Goal: Task Accomplishment & Management: Complete application form

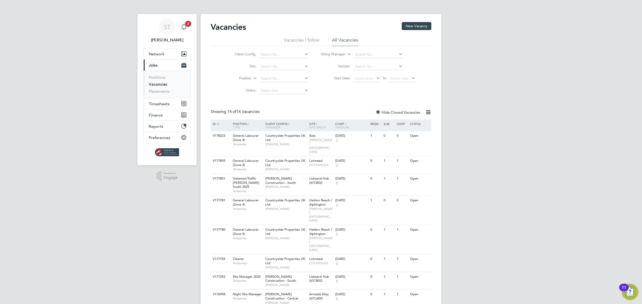
click at [187, 23] on span "3" at bounding box center [188, 24] width 6 height 6
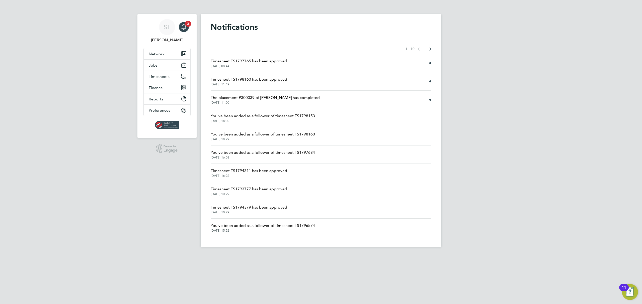
click at [258, 99] on span "The placement P300039 of Hugo Robert has completed" at bounding box center [265, 98] width 109 height 6
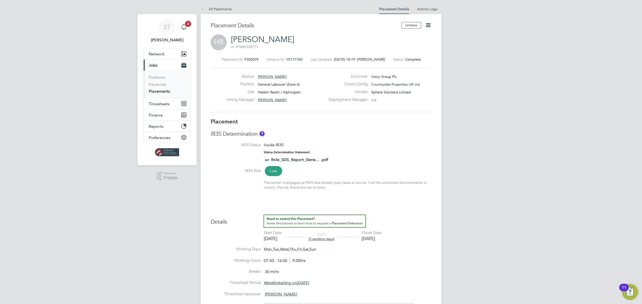
click at [184, 25] on icon "Main navigation" at bounding box center [183, 26] width 5 height 5
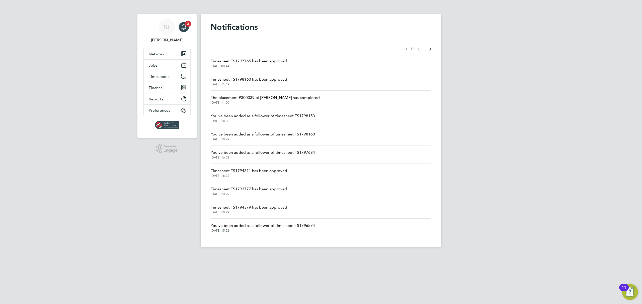
click at [258, 78] on span "Timesheet TS1798160 has been approved" at bounding box center [249, 79] width 76 height 6
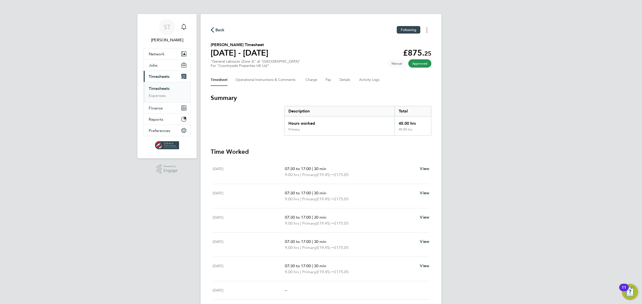
click at [426, 31] on icon "Timesheets Menu" at bounding box center [426, 30] width 1 height 5
click at [389, 41] on link "Download timesheet" at bounding box center [401, 41] width 60 height 10
click at [183, 26] on icon "Main navigation" at bounding box center [184, 27] width 6 height 6
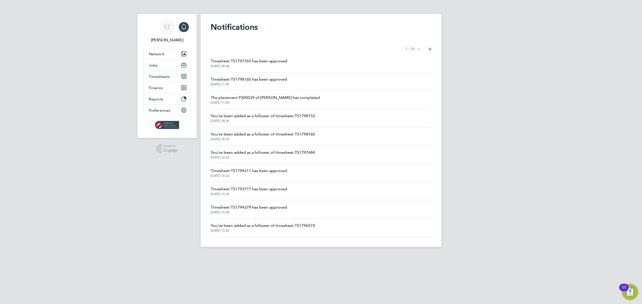
click at [258, 63] on span "Timesheet TS1797765 has been approved" at bounding box center [249, 61] width 76 height 6
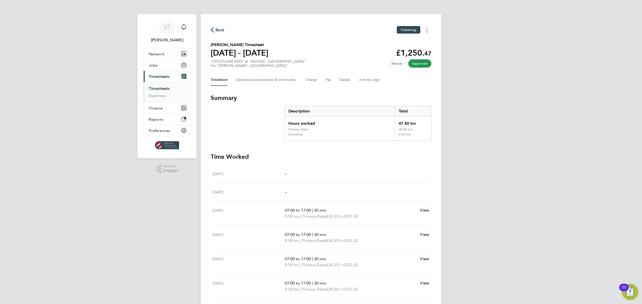
click at [426, 30] on button "Timesheets Menu" at bounding box center [426, 30] width 9 height 8
click at [385, 42] on link "Download timesheet" at bounding box center [401, 41] width 60 height 10
click at [167, 76] on span "Timesheets" at bounding box center [159, 76] width 21 height 5
click at [153, 77] on span "Timesheets" at bounding box center [159, 76] width 21 height 5
click at [166, 74] on span "Timesheets" at bounding box center [159, 76] width 21 height 5
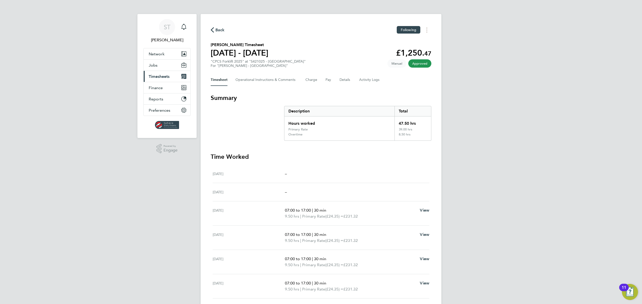
click at [161, 81] on button "Current page: Timesheets" at bounding box center [167, 76] width 47 height 11
click at [157, 87] on link "Timesheets" at bounding box center [159, 88] width 21 height 5
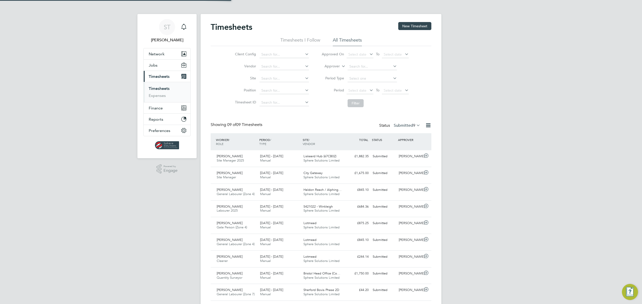
scroll to position [13, 44]
click at [329, 193] on span "Sphere Solutions Limited" at bounding box center [321, 194] width 36 height 4
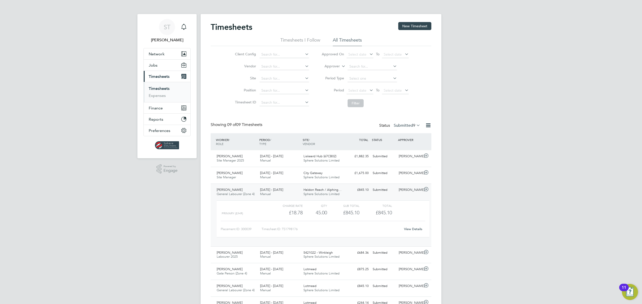
click at [420, 229] on link "View Details" at bounding box center [413, 229] width 18 height 4
click at [279, 76] on input at bounding box center [283, 78] width 49 height 7
click at [286, 99] on li "Sherford Countryside" at bounding box center [291, 99] width 64 height 7
type input "Sherford Countryside"
click at [354, 99] on button "Filter" at bounding box center [356, 103] width 16 height 8
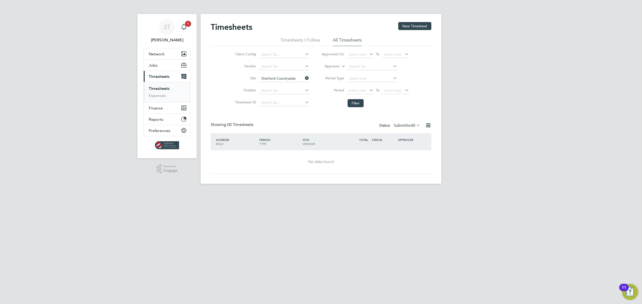
click at [401, 128] on div "Status Submitted 0" at bounding box center [400, 125] width 42 height 7
click at [404, 126] on label "Submitted 0" at bounding box center [407, 125] width 27 height 5
click at [407, 133] on li "All" at bounding box center [405, 134] width 23 height 7
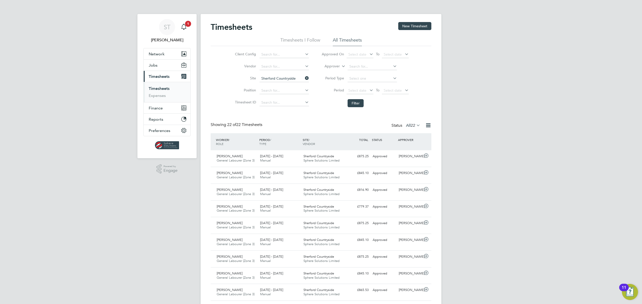
click at [165, 75] on span "Timesheets" at bounding box center [159, 76] width 21 height 5
click at [161, 76] on span "Timesheets" at bounding box center [159, 76] width 21 height 5
click at [157, 87] on link "Timesheets" at bounding box center [159, 88] width 21 height 5
click at [418, 25] on button "New Timesheet" at bounding box center [414, 26] width 33 height 8
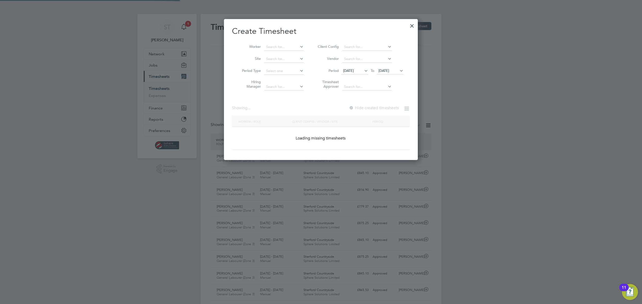
scroll to position [446, 194]
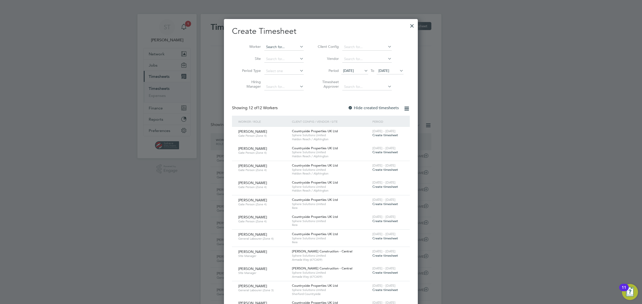
click at [283, 48] on input at bounding box center [283, 47] width 39 height 7
click at [278, 51] on li "James Hirst" at bounding box center [284, 53] width 40 height 7
type input "James Hirst"
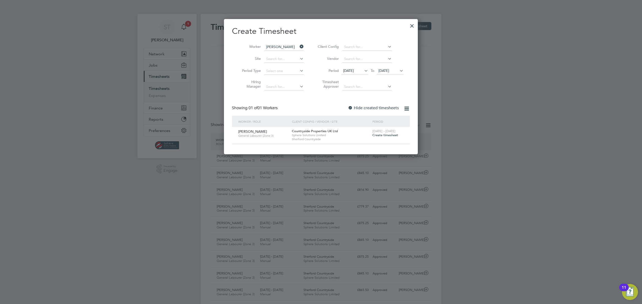
scroll to position [135, 194]
click at [384, 136] on span "Create timesheet" at bounding box center [385, 135] width 26 height 4
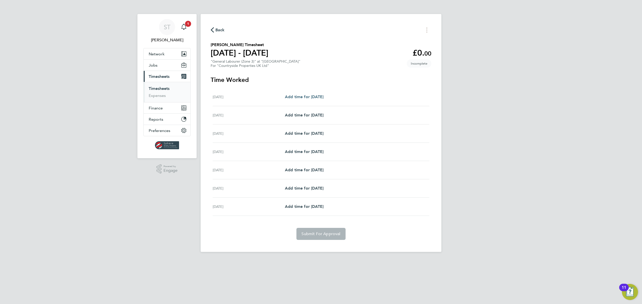
click at [310, 98] on span "Add time for Mon 04 Aug" at bounding box center [304, 97] width 39 height 5
select select "30"
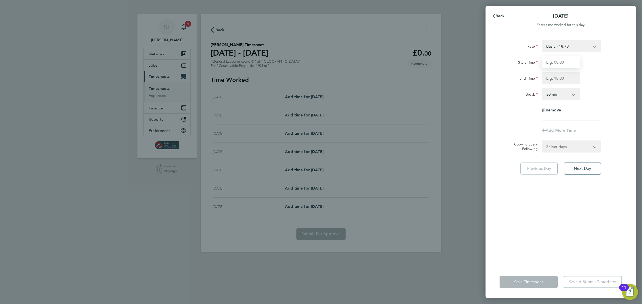
click at [554, 60] on input "Start Time" at bounding box center [561, 62] width 38 height 12
type input "07:30"
type input "17:00"
drag, startPoint x: 551, startPoint y: 145, endPoint x: 551, endPoint y: 150, distance: 5.8
click at [551, 145] on form "Rate Basic - 18.78 Start Time 07:30 End Time 17:00 Break 0 min 15 min 30 min 45…" at bounding box center [560, 96] width 122 height 113
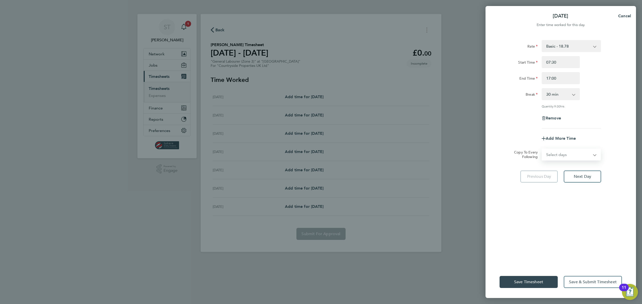
select select "DAY"
click at [542, 149] on select "Select days Day Weekday (Mon-Fri) Weekend (Sat-Sun) Tuesday Wednesday Thursday …" at bounding box center [568, 154] width 53 height 11
click at [567, 169] on select "05 Aug 2025 06 Aug 2025 07 Aug 2025 08 Aug 2025 09 Aug 2025 10 Aug 2025" at bounding box center [568, 170] width 52 height 11
select select "2025-08-08"
click at [542, 165] on select "05 Aug 2025 06 Aug 2025 07 Aug 2025 08 Aug 2025 09 Aug 2025 10 Aug 2025" at bounding box center [568, 170] width 52 height 11
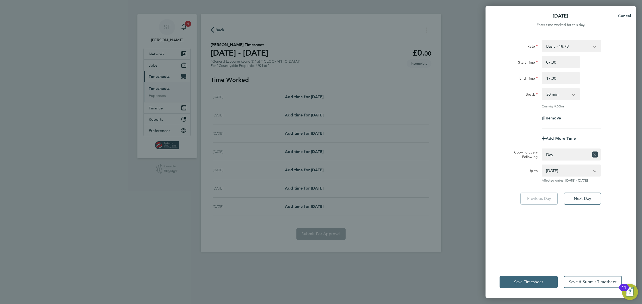
drag, startPoint x: 511, startPoint y: 280, endPoint x: 526, endPoint y: 278, distance: 15.2
click at [513, 280] on button "Save Timesheet" at bounding box center [528, 282] width 58 height 12
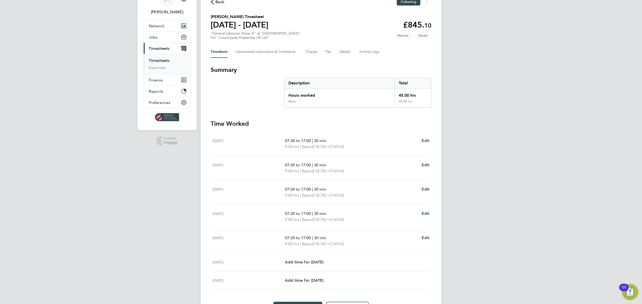
scroll to position [58, 0]
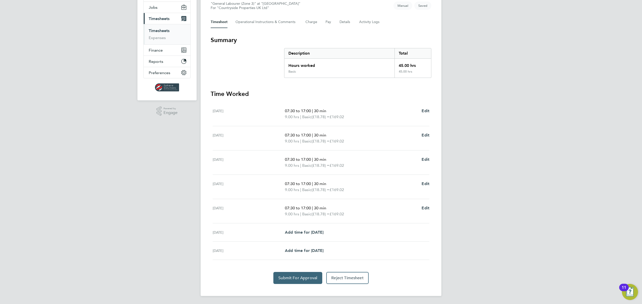
click at [286, 275] on button "Submit For Approval" at bounding box center [297, 278] width 49 height 12
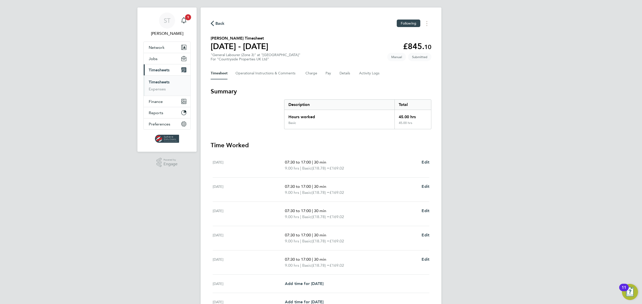
scroll to position [0, 0]
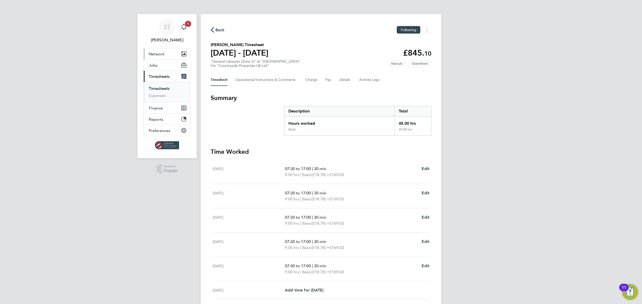
click at [161, 52] on span "Network" at bounding box center [157, 54] width 16 height 5
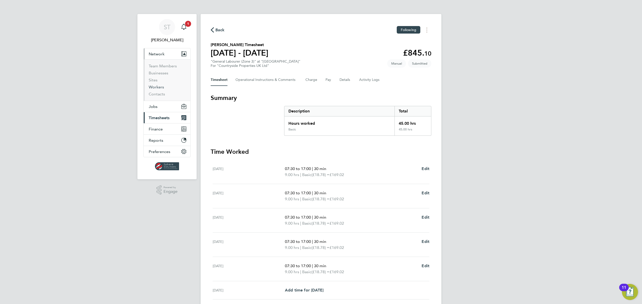
click at [153, 89] on link "Workers" at bounding box center [156, 87] width 15 height 5
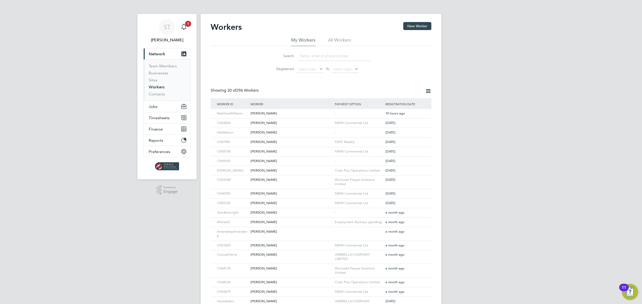
click at [309, 57] on input at bounding box center [333, 56] width 73 height 10
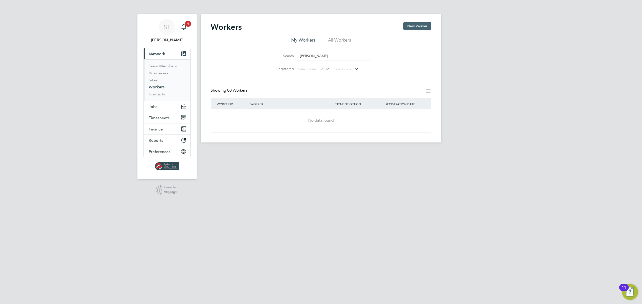
type input "Stefan White"
click at [416, 29] on button "New Worker" at bounding box center [417, 26] width 28 height 8
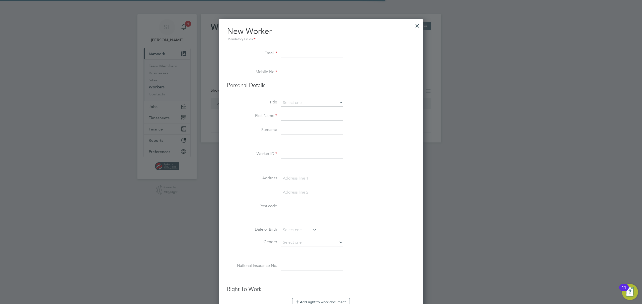
scroll to position [487, 205]
drag, startPoint x: 293, startPoint y: 53, endPoint x: 297, endPoint y: 53, distance: 3.5
click at [293, 53] on input at bounding box center [312, 53] width 62 height 9
click at [301, 54] on input at bounding box center [312, 53] width 62 height 9
paste input "stefanwhitebackup@gmail.com"
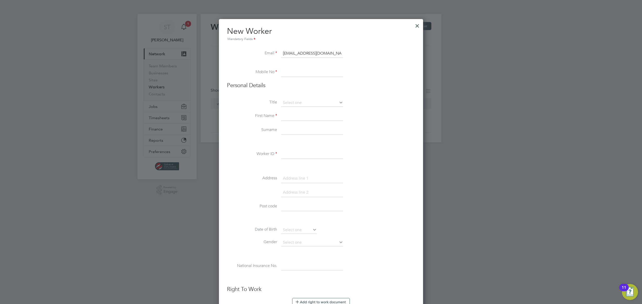
type input "stefanwhitebackup@gmail.com"
click at [302, 73] on input at bounding box center [312, 72] width 62 height 9
click at [297, 71] on input at bounding box center [312, 72] width 62 height 9
paste input "07888282526"
type input "07888282526"
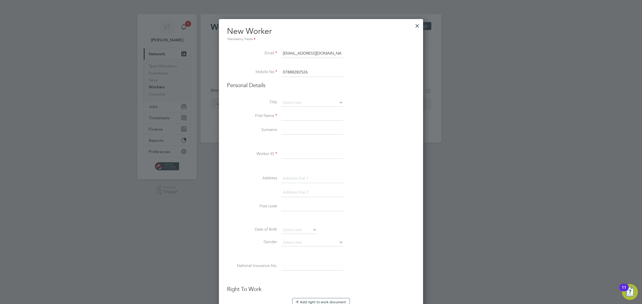
drag, startPoint x: 309, startPoint y: 103, endPoint x: 309, endPoint y: 110, distance: 7.8
click at [310, 104] on input at bounding box center [312, 103] width 62 height 8
drag, startPoint x: 304, startPoint y: 108, endPoint x: 299, endPoint y: 117, distance: 10.1
click at [304, 109] on li "Mr" at bounding box center [312, 110] width 62 height 7
type input "Mr"
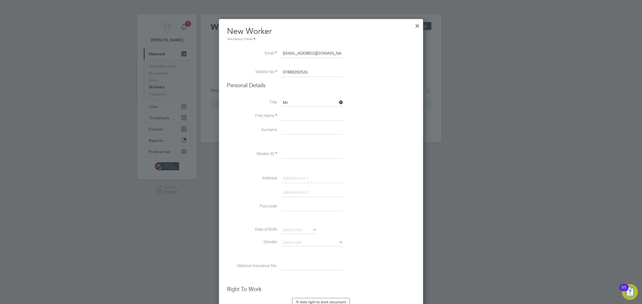
click at [298, 117] on input at bounding box center [312, 116] width 62 height 9
type input "Stefan"
type input "White"
type input "CN56010"
click at [295, 180] on input at bounding box center [312, 178] width 62 height 9
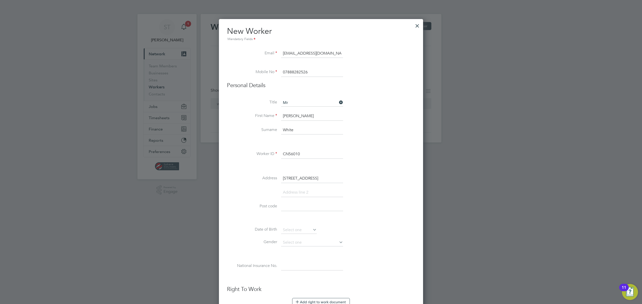
type input "17 Fortibus Road"
type input "Exeter"
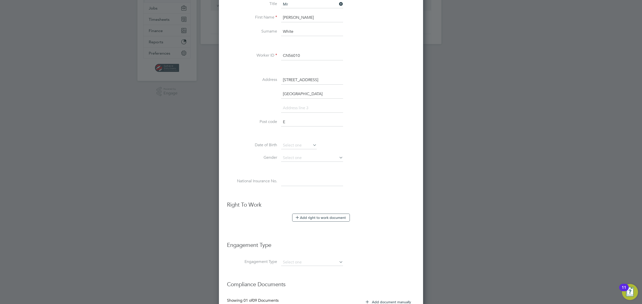
scroll to position [101, 0]
type input "EX2 7SU"
click at [307, 143] on input at bounding box center [299, 143] width 36 height 8
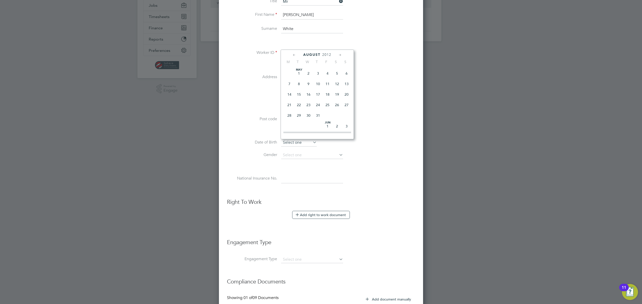
scroll to position [161, 0]
click at [325, 54] on span "2012" at bounding box center [326, 55] width 9 height 4
click at [327, 80] on span "2002" at bounding box center [328, 80] width 10 height 10
click at [295, 54] on icon at bounding box center [294, 55] width 5 height 6
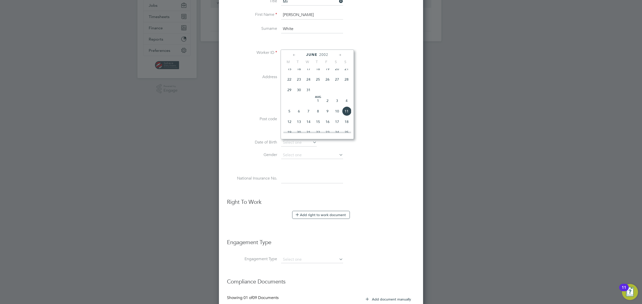
scroll to position [54, 0]
click at [295, 54] on icon at bounding box center [294, 55] width 5 height 6
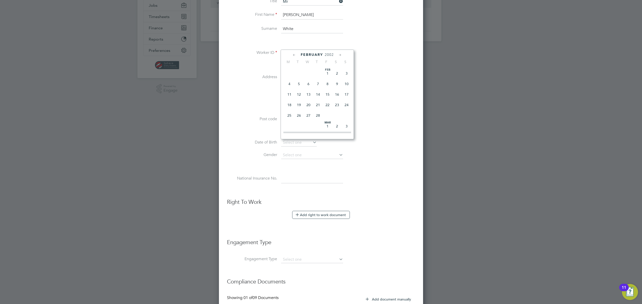
click at [347, 104] on span "24" at bounding box center [347, 105] width 10 height 10
type input "24 Feb 2002"
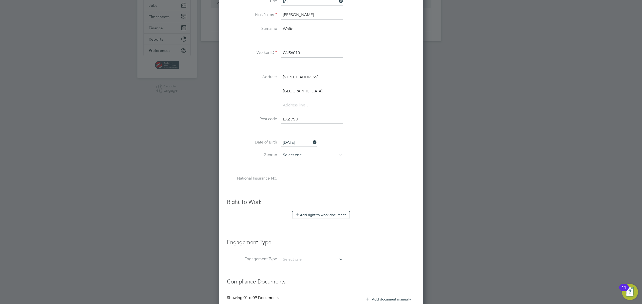
click at [307, 157] on input at bounding box center [312, 156] width 62 height 8
click at [297, 162] on li "Male" at bounding box center [312, 162] width 62 height 7
type input "Male"
click at [298, 182] on input at bounding box center [312, 179] width 62 height 9
click at [319, 178] on input at bounding box center [312, 179] width 62 height 9
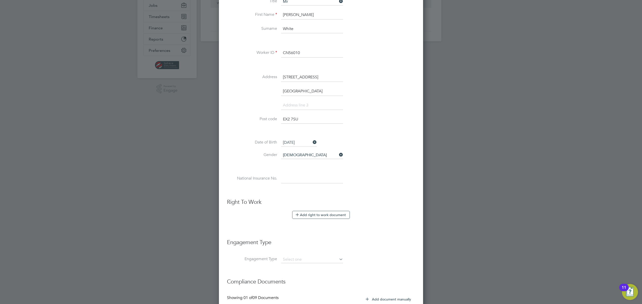
paste input "PH446175D"
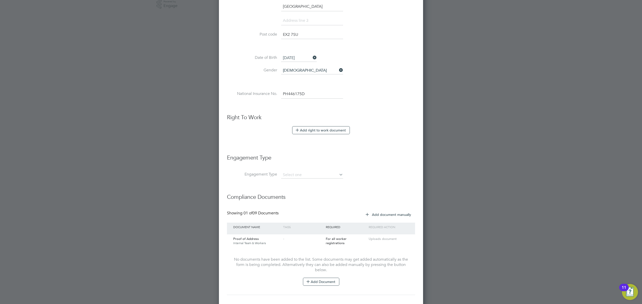
scroll to position [191, 0]
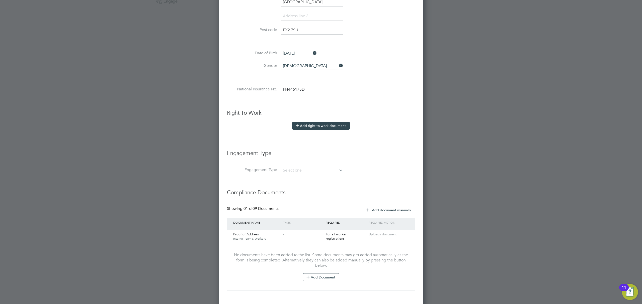
type input "PH 44 61 75 D"
click at [325, 129] on button "Add right to work document" at bounding box center [321, 126] width 58 height 8
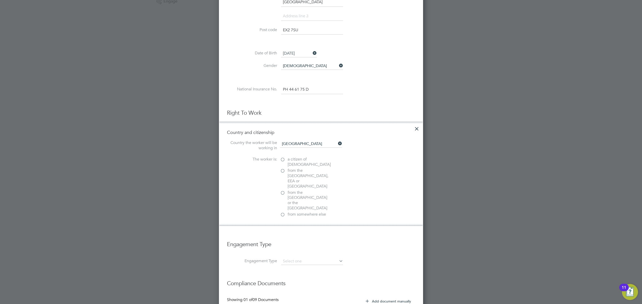
scroll to position [577, 205]
click at [283, 160] on label "a citizen of United Kingdom" at bounding box center [305, 162] width 50 height 11
click at [0, 0] on input "a citizen of United Kingdom" at bounding box center [0, 0] width 0 height 0
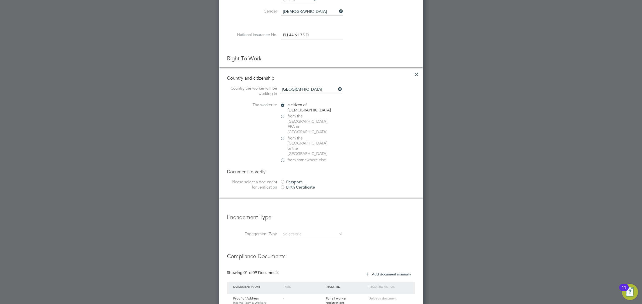
scroll to position [257, 0]
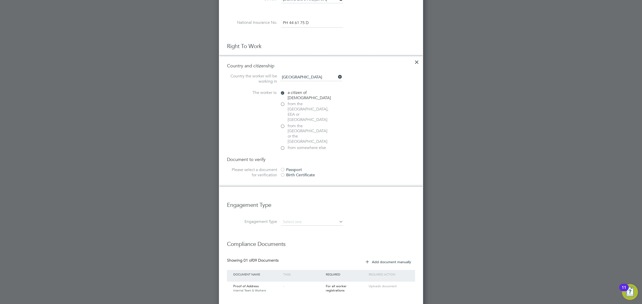
click at [283, 168] on div at bounding box center [282, 170] width 5 height 5
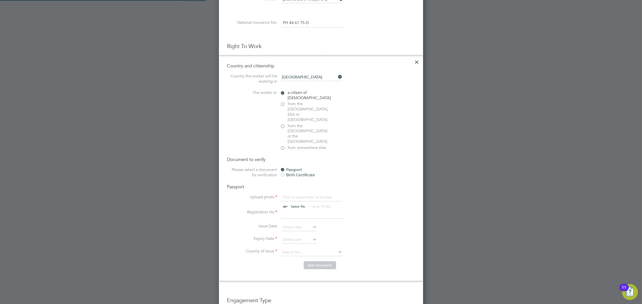
scroll to position [700, 205]
click at [291, 195] on input "file" at bounding box center [302, 202] width 79 height 15
type input "C:\fakepath\Stefan White - UK Passport.jpg"
click at [293, 210] on li "Registration No" at bounding box center [321, 217] width 188 height 14
click at [303, 210] on input at bounding box center [312, 214] width 62 height 9
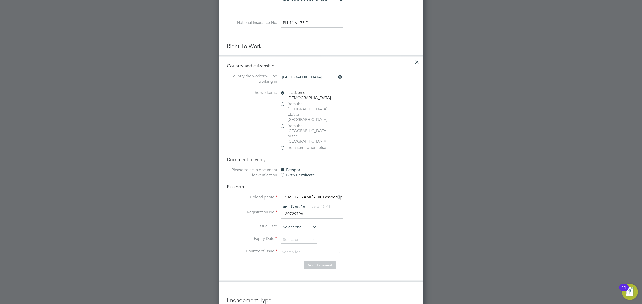
type input "130729796"
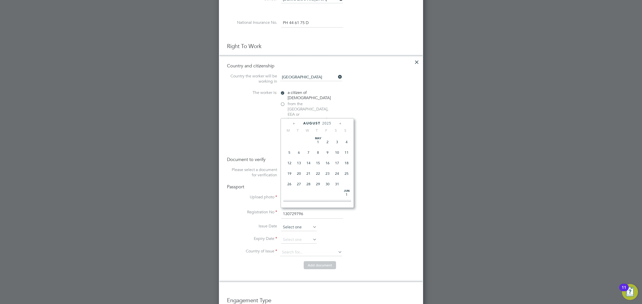
click at [303, 224] on input at bounding box center [299, 228] width 36 height 8
click at [326, 124] on span "2025" at bounding box center [326, 123] width 9 height 4
click at [326, 158] on span "2022" at bounding box center [328, 159] width 10 height 10
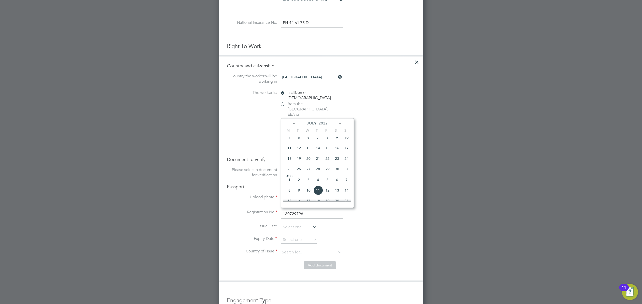
click at [292, 123] on icon at bounding box center [294, 124] width 5 height 6
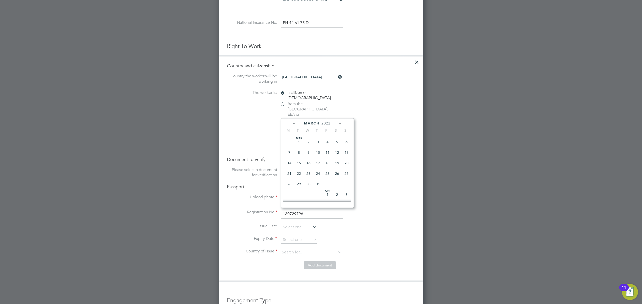
click at [340, 122] on icon at bounding box center [340, 124] width 5 height 6
click at [339, 140] on span "2" at bounding box center [337, 141] width 10 height 10
type input "02 Apr 2022"
click at [307, 236] on input at bounding box center [299, 240] width 36 height 8
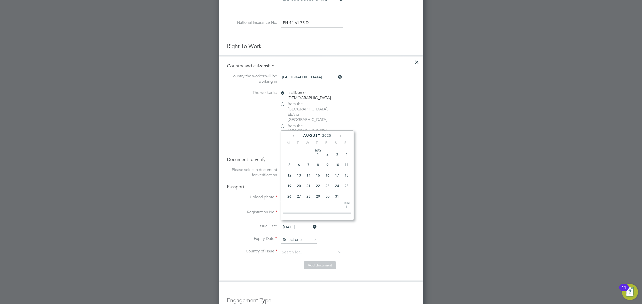
scroll to position [172, 0]
click at [326, 137] on span "2025" at bounding box center [326, 136] width 9 height 4
click at [289, 195] on span "2032" at bounding box center [290, 193] width 10 height 10
click at [296, 134] on icon at bounding box center [294, 136] width 5 height 6
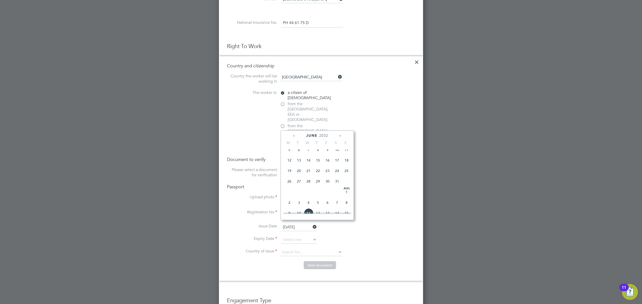
scroll to position [64, 0]
click at [296, 134] on icon at bounding box center [294, 136] width 5 height 6
click at [329, 154] on span "2" at bounding box center [328, 155] width 10 height 10
type input "02 Apr 2032"
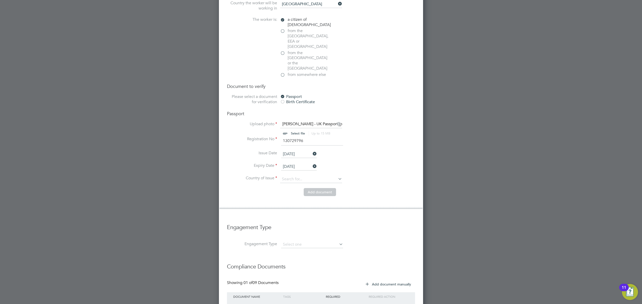
scroll to position [346, 0]
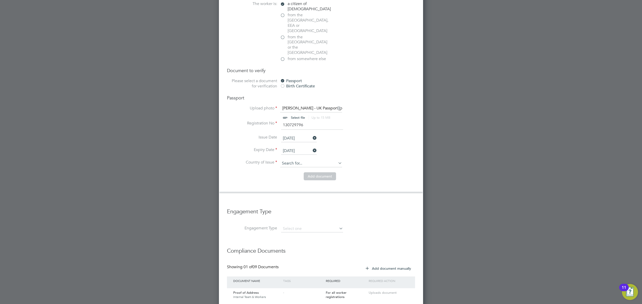
click at [293, 160] on input at bounding box center [311, 164] width 62 height 8
click at [294, 179] on li "Uni ted Kingdom" at bounding box center [327, 182] width 95 height 7
type input "United Kingdom"
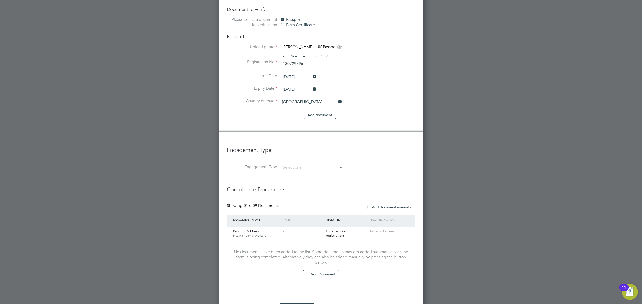
scroll to position [414, 0]
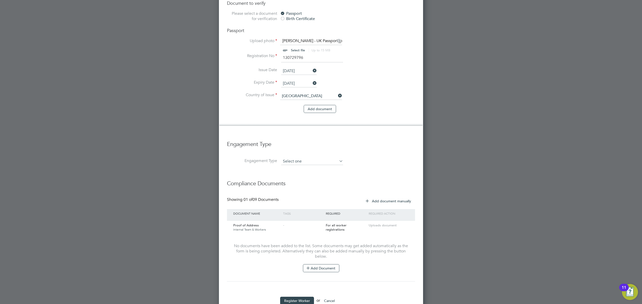
click at [296, 158] on input at bounding box center [312, 161] width 62 height 7
click at [293, 173] on li "Umbrella" at bounding box center [312, 174] width 62 height 7
type input "Umbrella"
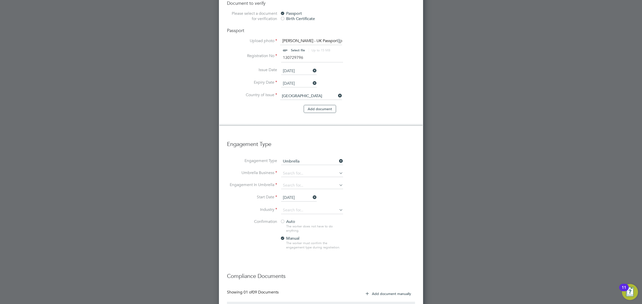
scroll to position [792, 205]
click at [296, 170] on input at bounding box center [312, 173] width 62 height 7
click at [290, 167] on b "NWM" at bounding box center [288, 164] width 11 height 5
type input "NWM Commercial Ltd"
click at [306, 170] on input at bounding box center [312, 173] width 62 height 7
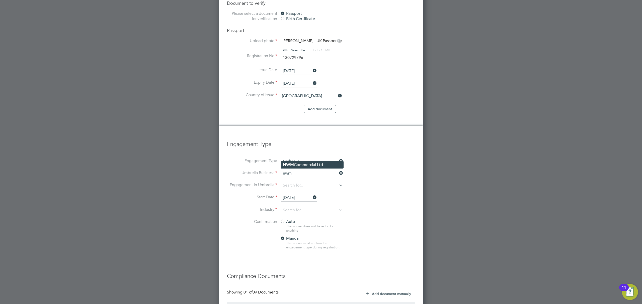
click at [300, 161] on li "NWM Commercial Ltd" at bounding box center [312, 164] width 62 height 7
type input "NWM Commercial Ltd"
click at [302, 182] on input at bounding box center [312, 185] width 62 height 7
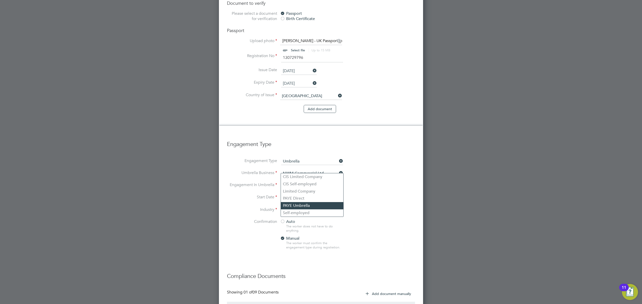
click at [300, 206] on li "PAYE Umbrella" at bounding box center [312, 205] width 62 height 7
type input "PAYE Umbrella"
click at [284, 194] on input "11 Aug 2025" at bounding box center [299, 198] width 36 height 8
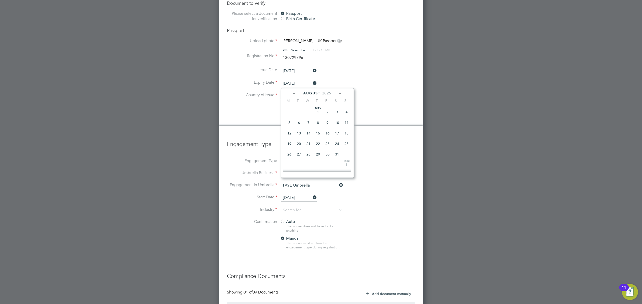
scroll to position [172, 0]
click at [317, 122] on span "7" at bounding box center [318, 120] width 10 height 10
type input "07 Aug 2025"
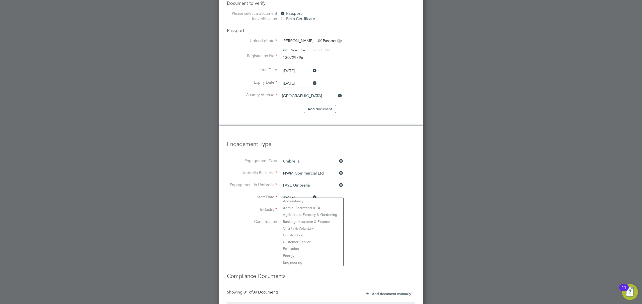
click at [296, 207] on input at bounding box center [312, 211] width 62 height 8
click at [293, 233] on li "Construction" at bounding box center [312, 235] width 62 height 7
type input "Construction"
click at [281, 220] on div at bounding box center [282, 222] width 5 height 5
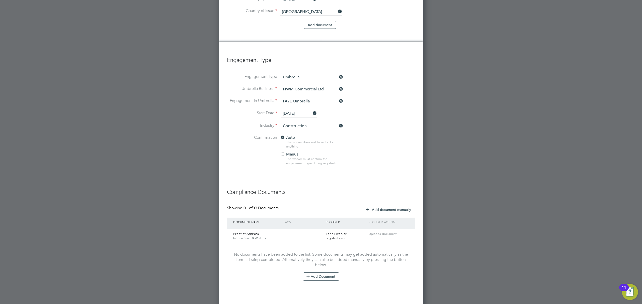
scroll to position [506, 0]
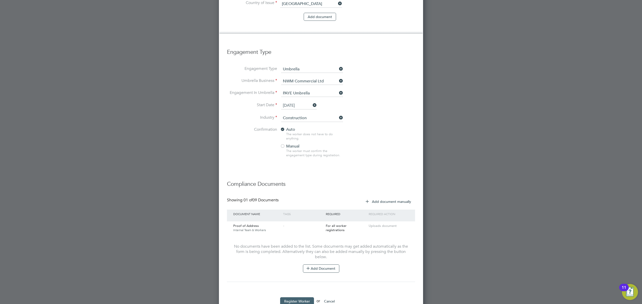
click at [295, 298] on button "Register Worker" at bounding box center [297, 302] width 34 height 8
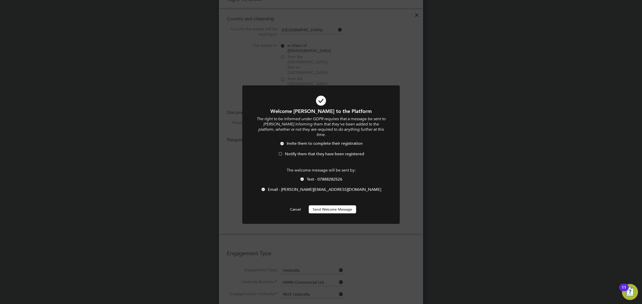
click at [279, 152] on div at bounding box center [280, 154] width 5 height 5
click at [301, 177] on div at bounding box center [302, 179] width 5 height 5
click at [341, 206] on button "Send Welcome Message" at bounding box center [332, 210] width 47 height 8
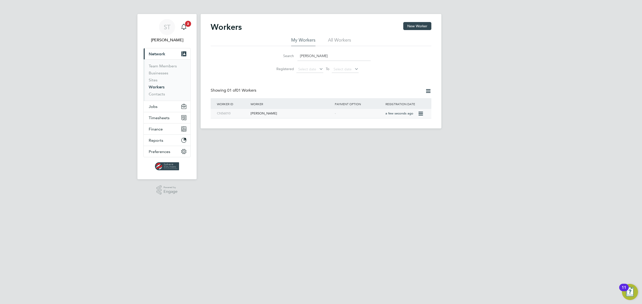
click at [294, 112] on div "Stefan White" at bounding box center [291, 113] width 84 height 9
click at [157, 109] on span "Jobs" at bounding box center [153, 106] width 9 height 5
click at [162, 94] on li "Placements" at bounding box center [168, 91] width 38 height 5
click at [162, 92] on link "Placements" at bounding box center [159, 91] width 21 height 5
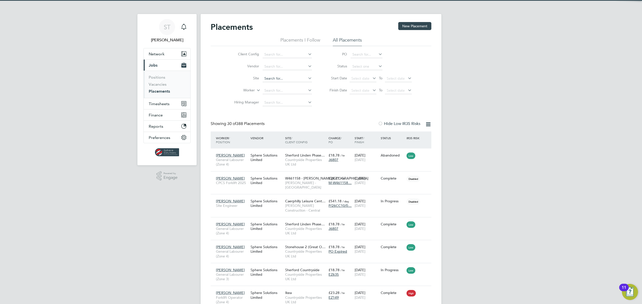
scroll to position [19, 44]
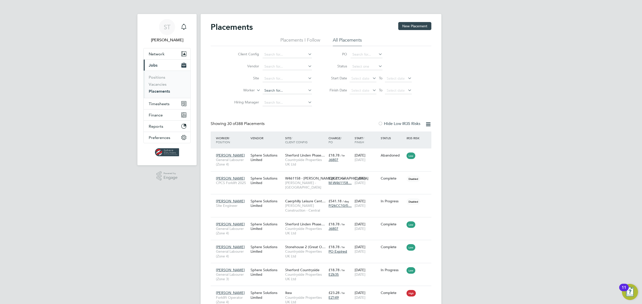
click at [270, 94] on input at bounding box center [287, 90] width 49 height 7
click at [271, 98] on li "Paul Young" at bounding box center [287, 97] width 50 height 7
type input "[PERSON_NAME]"
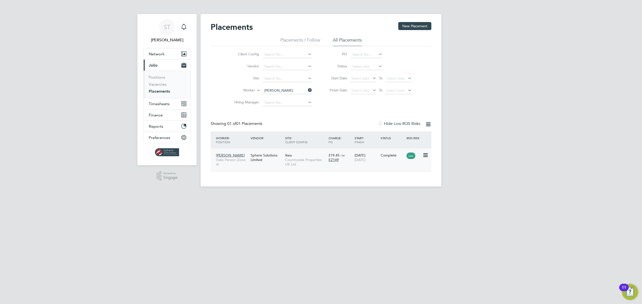
click at [309, 160] on span "Countryside Properties UK Ltd" at bounding box center [305, 162] width 41 height 9
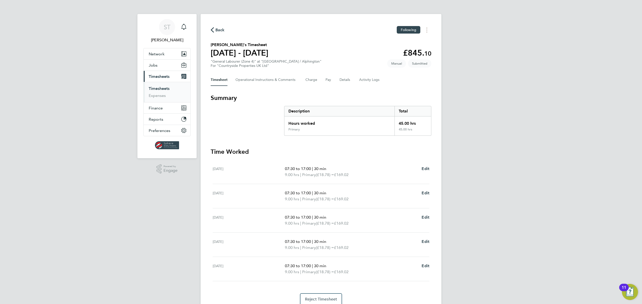
click at [216, 29] on span "Back" at bounding box center [219, 30] width 9 height 6
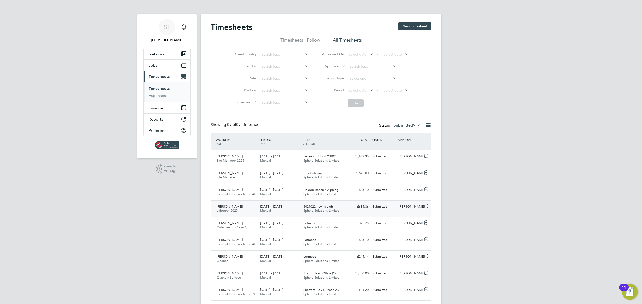
click at [331, 207] on span "S421022 - Winkleigh" at bounding box center [317, 207] width 29 height 4
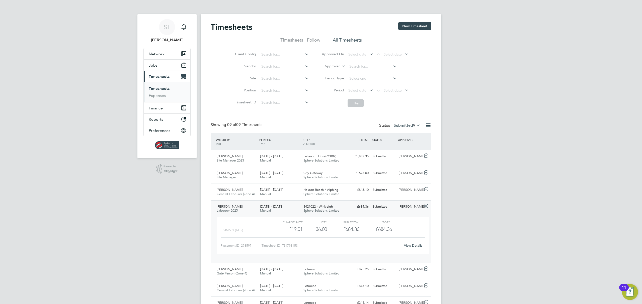
click at [413, 245] on link "View Details" at bounding box center [413, 246] width 18 height 4
click at [427, 203] on div at bounding box center [426, 207] width 9 height 8
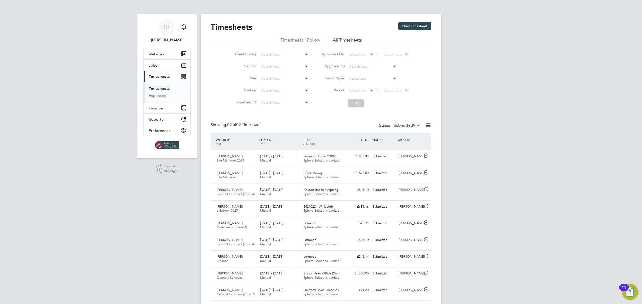
click at [410, 127] on label "Submitted 9" at bounding box center [407, 125] width 27 height 5
click at [400, 154] on li "Approved" at bounding box center [401, 155] width 23 height 7
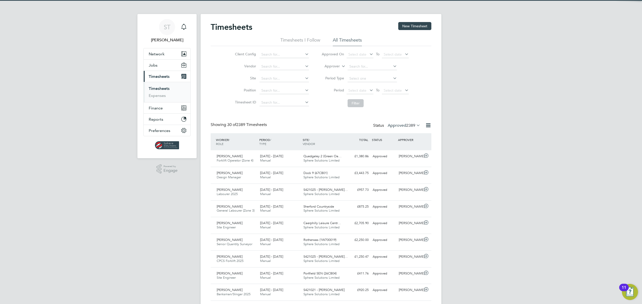
click at [404, 91] on icon at bounding box center [404, 90] width 0 height 7
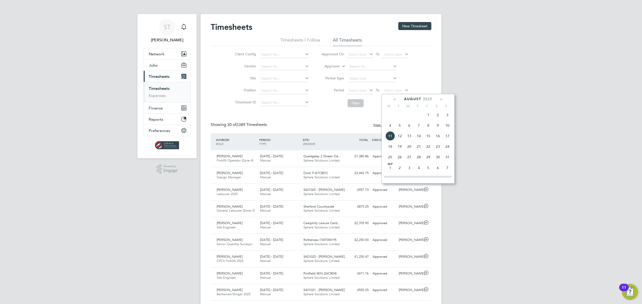
click at [448, 127] on span "10" at bounding box center [448, 126] width 10 height 10
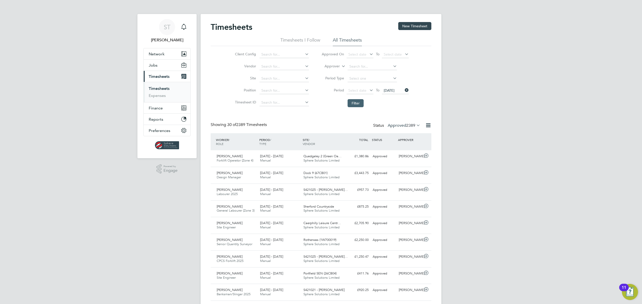
click at [357, 104] on button "Filter" at bounding box center [356, 103] width 16 height 8
click at [307, 194] on span "Sphere Solutions Limited" at bounding box center [321, 194] width 36 height 4
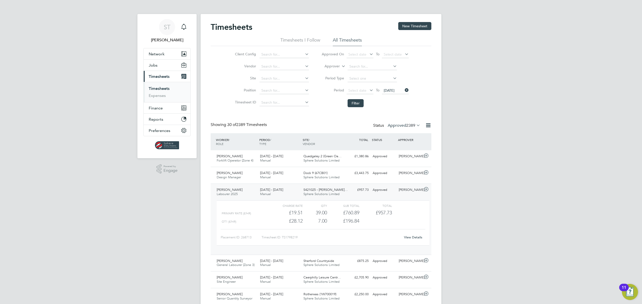
click at [416, 235] on div "View Details" at bounding box center [413, 238] width 25 height 8
click at [419, 240] on link "View Details" at bounding box center [413, 237] width 18 height 4
click at [425, 189] on icon at bounding box center [426, 190] width 6 height 4
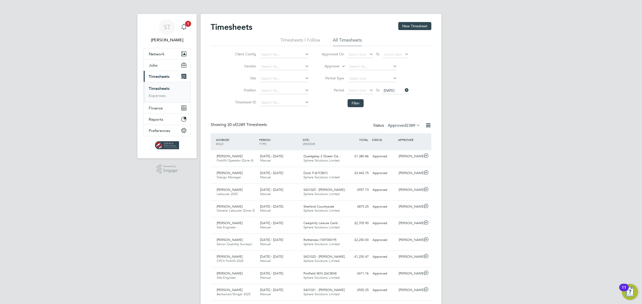
click at [183, 27] on icon "Main navigation" at bounding box center [184, 27] width 6 height 6
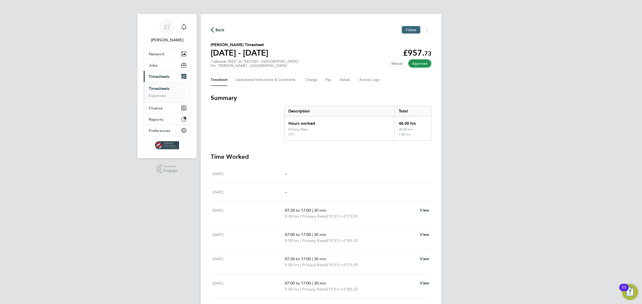
click at [410, 32] on span "Follow" at bounding box center [411, 30] width 11 height 5
click at [425, 32] on button "Timesheets Menu" at bounding box center [426, 30] width 9 height 8
click at [392, 43] on link "Download timesheet" at bounding box center [401, 41] width 60 height 10
click at [185, 27] on icon "Main navigation" at bounding box center [184, 27] width 6 height 6
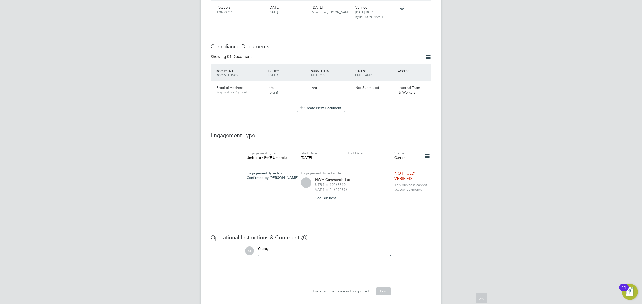
scroll to position [223, 0]
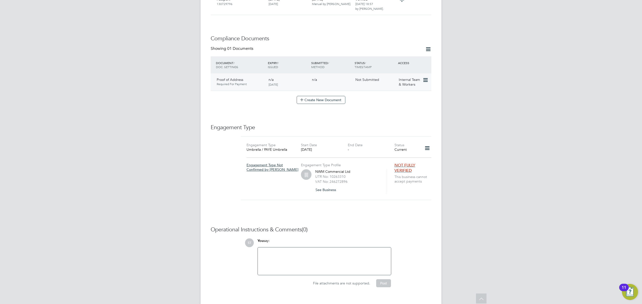
click at [423, 77] on icon at bounding box center [424, 80] width 5 height 6
click at [406, 94] on li "Submit Document" at bounding box center [408, 94] width 37 height 7
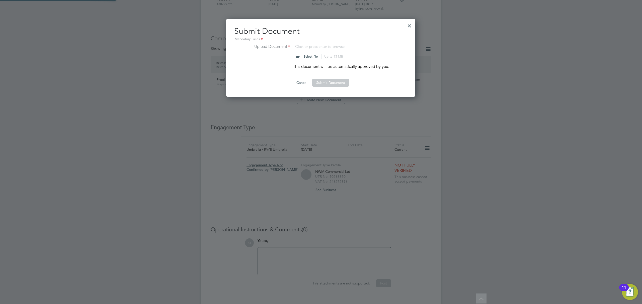
scroll to position [78, 190]
click at [311, 57] on input "file" at bounding box center [315, 51] width 79 height 15
type input "C:\fakepath\Stefan White - Photo DL - Provisional (front).jpg"
click at [334, 83] on button "Submit Document" at bounding box center [330, 83] width 37 height 8
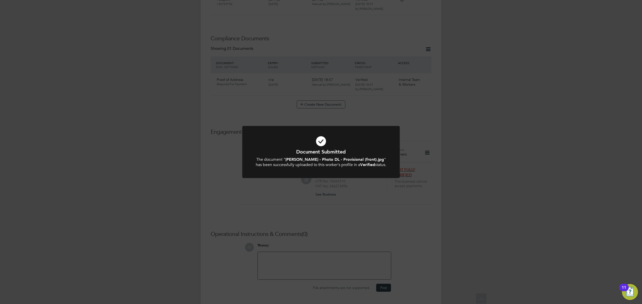
click at [328, 208] on div "Document Submitted The document " Stefan White - Photo DL - Provisional (front)…" at bounding box center [321, 152] width 642 height 304
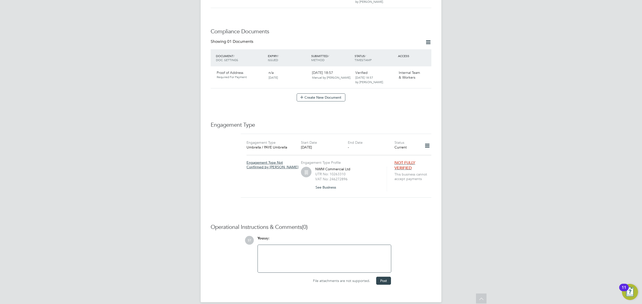
scroll to position [232, 0]
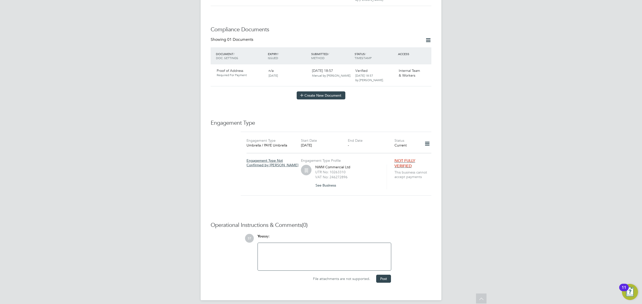
click at [312, 92] on button "Create New Document" at bounding box center [321, 96] width 49 height 8
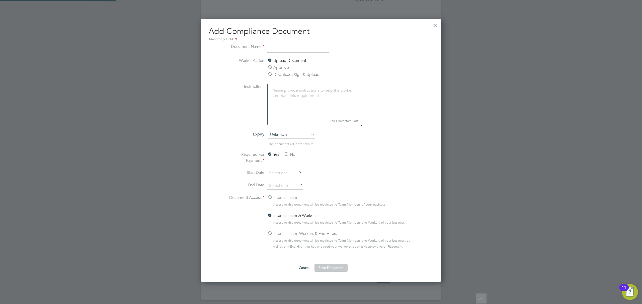
scroll to position [263, 241]
drag, startPoint x: 270, startPoint y: 66, endPoint x: 288, endPoint y: 69, distance: 18.5
click at [269, 66] on label "Approve" at bounding box center [278, 68] width 22 height 6
click at [0, 0] on input "Approve" at bounding box center [0, 0] width 0 height 0
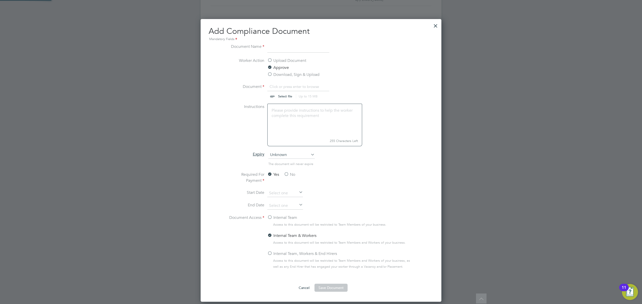
scroll to position [8, 62]
click at [291, 50] on input at bounding box center [298, 48] width 62 height 9
type input "CSC card (front)"
click at [283, 155] on span "Unknown" at bounding box center [291, 155] width 46 height 8
click at [276, 191] on li "Specific date" at bounding box center [291, 189] width 47 height 7
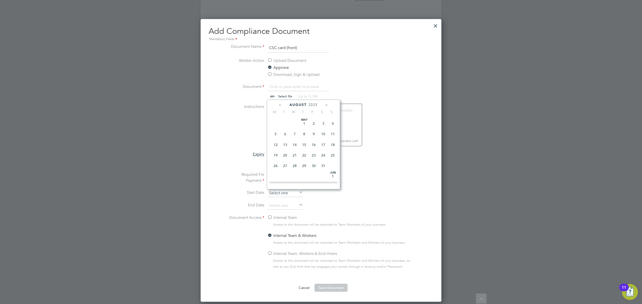
click at [278, 194] on input at bounding box center [285, 194] width 36 height 8
click at [275, 203] on input at bounding box center [285, 206] width 36 height 8
click at [315, 115] on span "2025" at bounding box center [312, 117] width 9 height 4
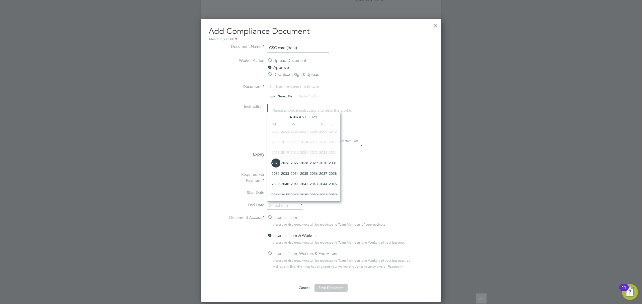
click at [323, 167] on span "2030" at bounding box center [323, 163] width 10 height 10
click at [294, 154] on span "31" at bounding box center [295, 153] width 10 height 10
type input "31 Jul 2030"
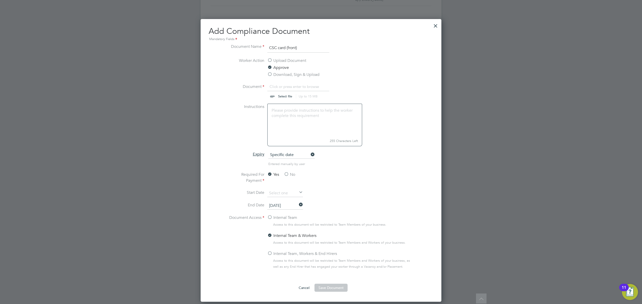
click at [270, 255] on label "Internal Team, Workers & End Hirers" at bounding box center [302, 254] width 70 height 6
click at [0, 0] on input "Internal Team, Workers & End Hirers" at bounding box center [0, 0] width 0 height 0
click at [284, 94] on input "file" at bounding box center [289, 91] width 79 height 15
type input "C:\fakepath\Stefan White - CSCS card 14840496 Blue - Skilled Worker - NVQ2 Dipl…"
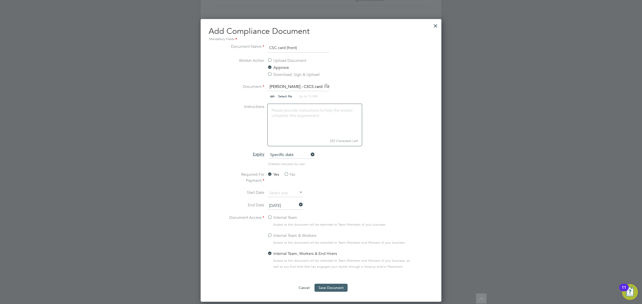
click at [331, 290] on button "Save Document" at bounding box center [330, 288] width 33 height 8
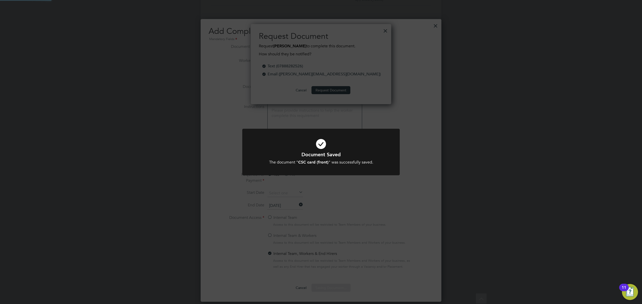
scroll to position [80, 141]
click at [330, 123] on div "Document Saved The document " CSC card (front) " was successfully saved. Cancel…" at bounding box center [321, 152] width 642 height 304
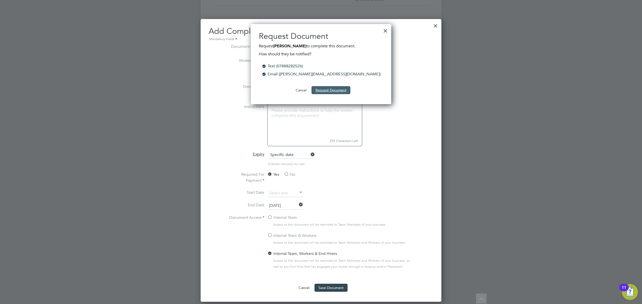
click at [339, 88] on button "Request Document" at bounding box center [330, 90] width 39 height 8
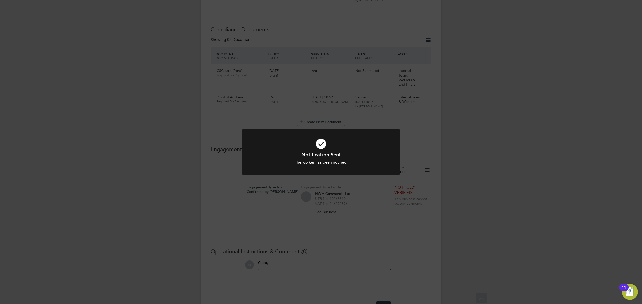
click at [328, 197] on div "Notification Sent The worker has been notified. Cancel Okay" at bounding box center [321, 152] width 642 height 304
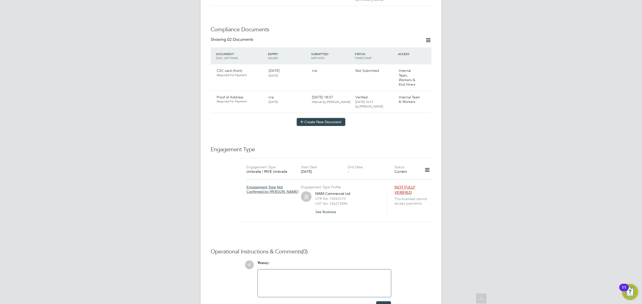
click at [335, 119] on button "Create New Document" at bounding box center [321, 122] width 49 height 8
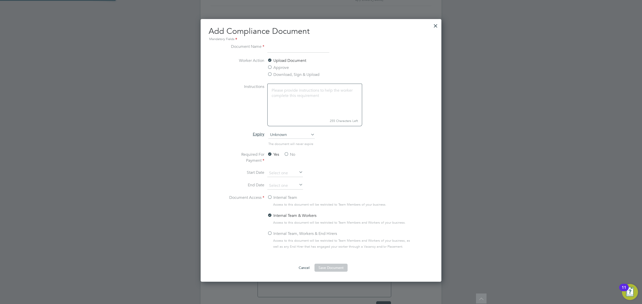
scroll to position [263, 241]
click at [282, 66] on label "Approve" at bounding box center [278, 68] width 22 height 6
click at [0, 0] on input "Approve" at bounding box center [0, 0] width 0 height 0
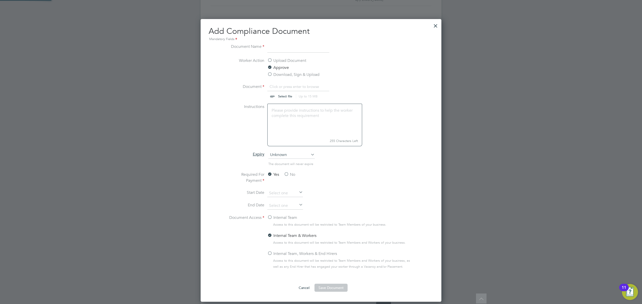
scroll to position [8, 62]
click at [281, 96] on input "file" at bounding box center [289, 91] width 79 height 15
type input "C:\fakepath\Stefan White - CSCS card 14840496 Blue - Skilled Worker - NVQ2 Dipl…"
click at [281, 157] on span "Unknown" at bounding box center [291, 155] width 46 height 8
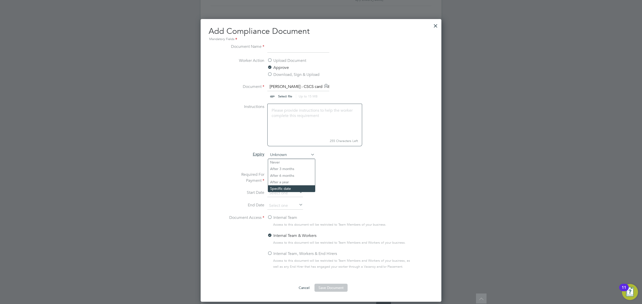
click at [283, 191] on li "Specific date" at bounding box center [291, 189] width 47 height 7
click at [281, 192] on input at bounding box center [285, 194] width 36 height 8
click at [311, 104] on span "2025" at bounding box center [312, 105] width 9 height 4
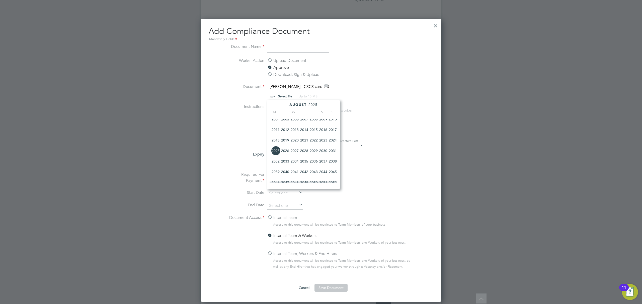
click at [323, 152] on span "2030" at bounding box center [323, 151] width 10 height 10
click at [295, 142] on span "31" at bounding box center [295, 141] width 10 height 10
type input "31 Jul 2030"
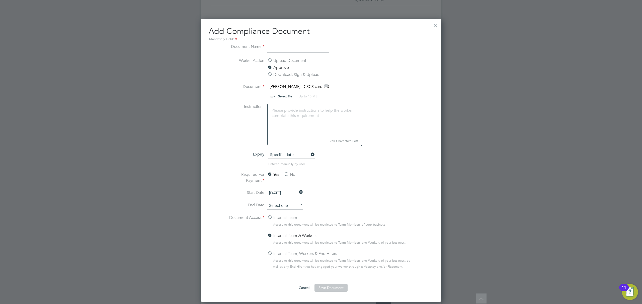
click at [282, 206] on input at bounding box center [285, 206] width 36 height 8
click at [297, 156] on span "31" at bounding box center [295, 154] width 10 height 10
type input "31 Jul 2030"
click at [298, 194] on icon at bounding box center [298, 192] width 0 height 7
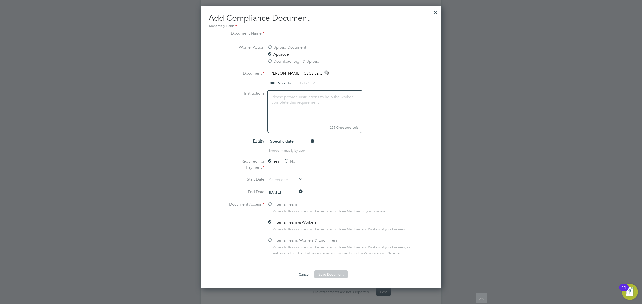
scroll to position [258, 0]
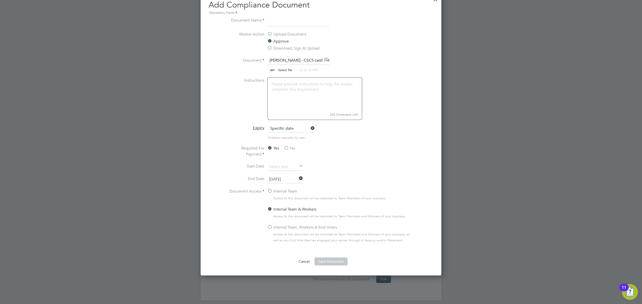
click at [269, 228] on label "Internal Team, Workers & End Hirers" at bounding box center [302, 228] width 70 height 6
click at [0, 0] on input "Internal Team, Workers & End Hirers" at bounding box center [0, 0] width 0 height 0
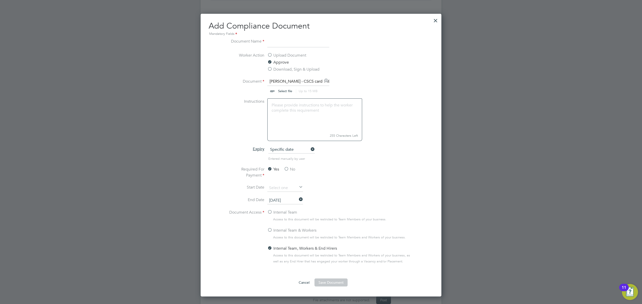
scroll to position [192, 0]
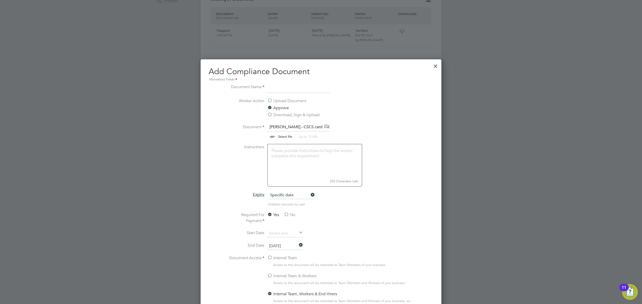
click at [277, 86] on input at bounding box center [298, 88] width 62 height 9
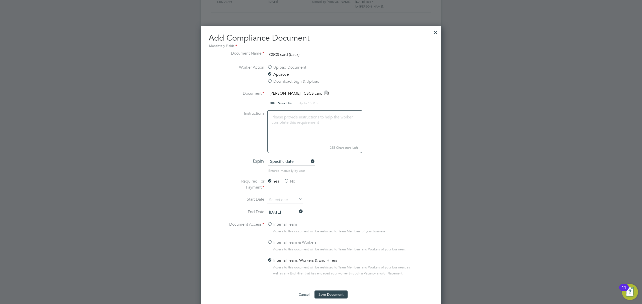
scroll to position [258, 0]
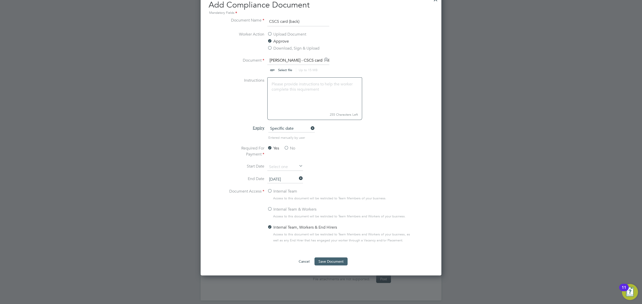
type input "CSCS card (back)"
click at [331, 260] on button "Save Document" at bounding box center [330, 262] width 33 height 8
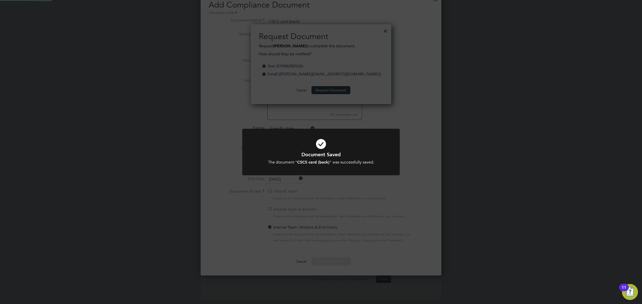
scroll to position [80, 141]
click at [331, 88] on div "Document Saved The document " CSCS card (back) " was successfully saved. Cancel…" at bounding box center [321, 152] width 642 height 304
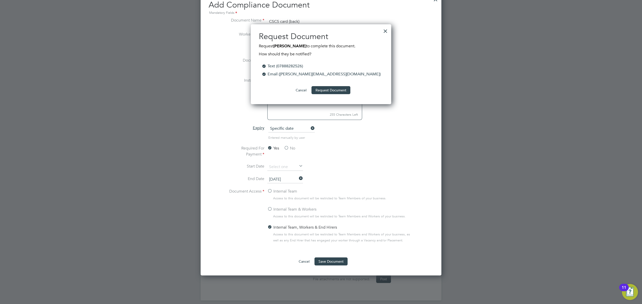
click at [331, 88] on button "Request Document" at bounding box center [330, 90] width 39 height 8
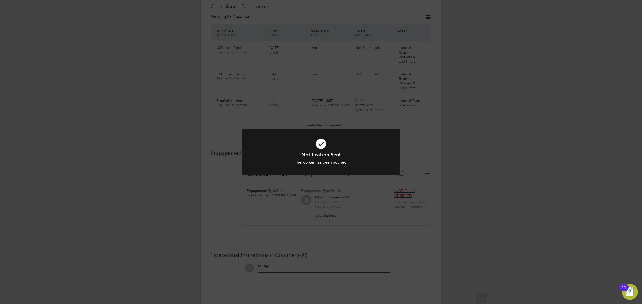
scroll to position [258, 0]
click at [343, 222] on div "Notification Sent The worker has been notified. Cancel Okay" at bounding box center [321, 152] width 642 height 304
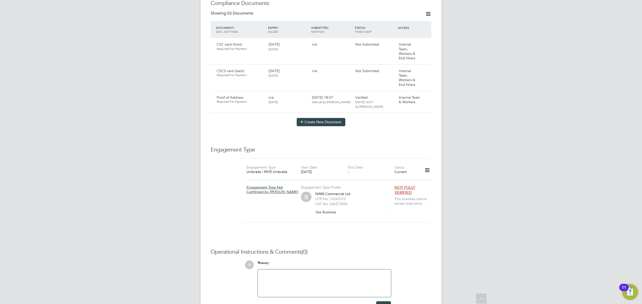
click at [326, 119] on button "Create New Document" at bounding box center [321, 122] width 49 height 8
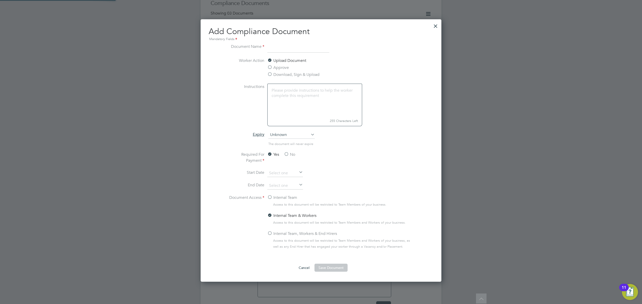
scroll to position [263, 241]
click at [286, 69] on label "Approve" at bounding box center [278, 68] width 22 height 6
click at [0, 0] on input "Approve" at bounding box center [0, 0] width 0 height 0
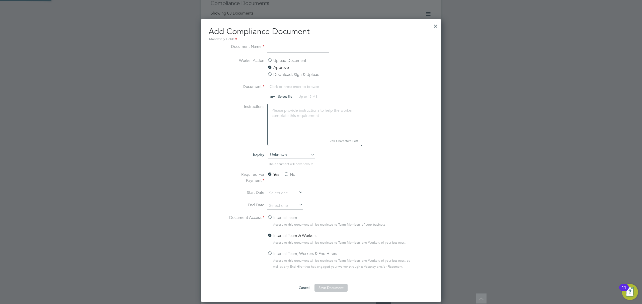
scroll to position [8, 62]
click at [294, 47] on input at bounding box center [298, 48] width 62 height 9
type input "CSCS Smart Check"
click at [288, 158] on span "Unknown" at bounding box center [291, 155] width 46 height 8
click at [276, 186] on li "Specific date" at bounding box center [291, 189] width 47 height 7
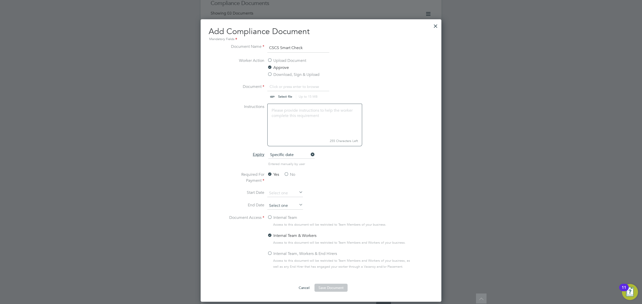
click at [275, 207] on input at bounding box center [285, 206] width 36 height 8
click at [314, 117] on span "2025" at bounding box center [312, 117] width 9 height 4
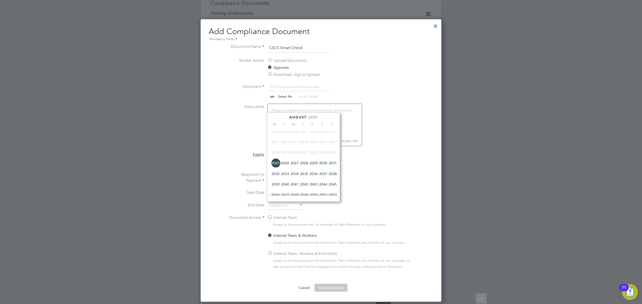
click at [325, 163] on span "2030" at bounding box center [323, 163] width 10 height 10
click at [293, 153] on span "31" at bounding box center [295, 153] width 10 height 10
type input "31 Jul 2030"
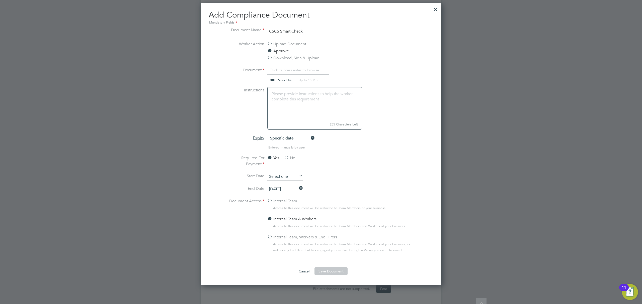
scroll to position [285, 0]
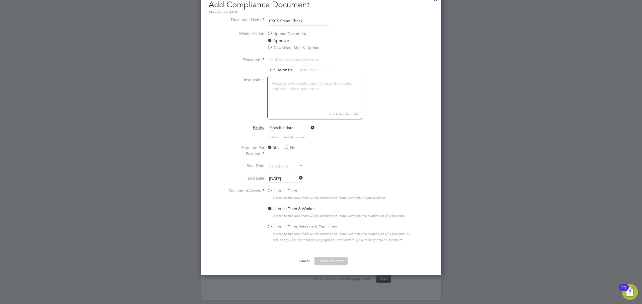
click at [285, 228] on label "Internal Team, Workers & End Hirers" at bounding box center [302, 227] width 70 height 6
click at [0, 0] on input "Internal Team, Workers & End Hirers" at bounding box center [0, 0] width 0 height 0
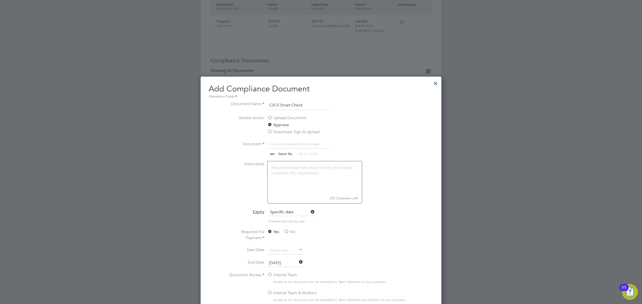
scroll to position [196, 0]
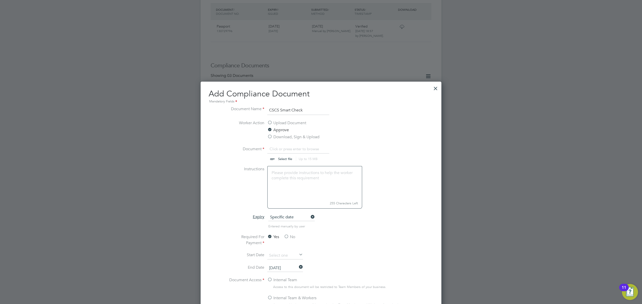
click at [288, 160] on input "file" at bounding box center [289, 153] width 79 height 15
type input "C:\fakepath\Stefan White - CSCS 14840496 Blue - Skilled Worker - NVQ2 Diploma F…"
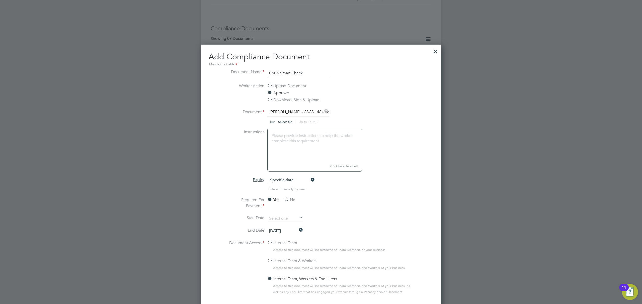
scroll to position [285, 0]
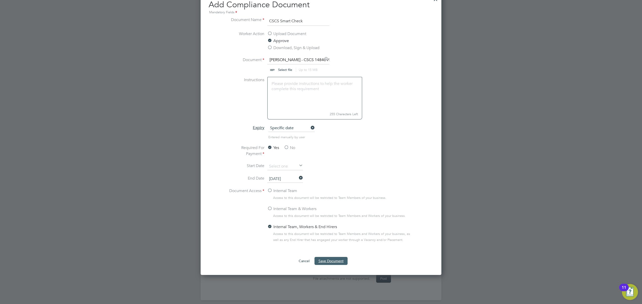
click at [335, 262] on button "Save Document" at bounding box center [330, 261] width 33 height 8
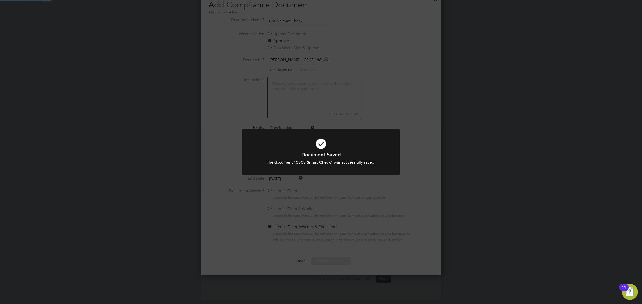
scroll to position [80, 141]
click at [327, 90] on div "Document Saved The document " CSCS Smart Check " was successfully saved. Cancel…" at bounding box center [321, 152] width 642 height 304
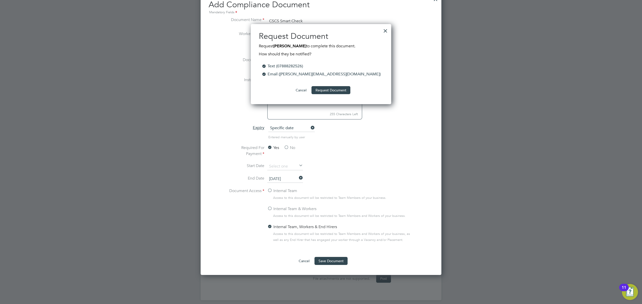
click at [327, 90] on button "Request Document" at bounding box center [330, 90] width 39 height 8
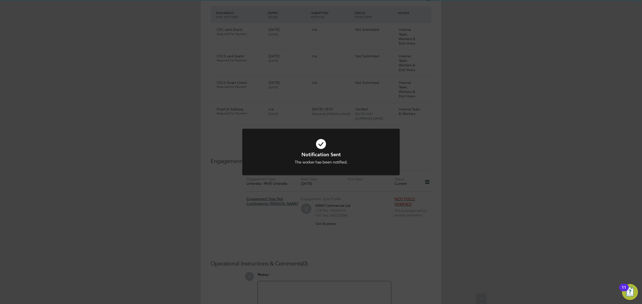
scroll to position [285, 0]
click at [351, 229] on div "Notification Sent The worker has been notified. Cancel Okay" at bounding box center [321, 152] width 642 height 304
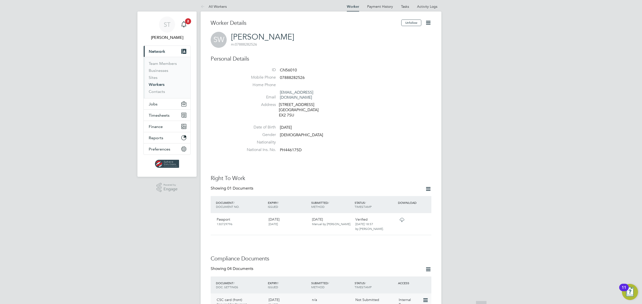
scroll to position [0, 0]
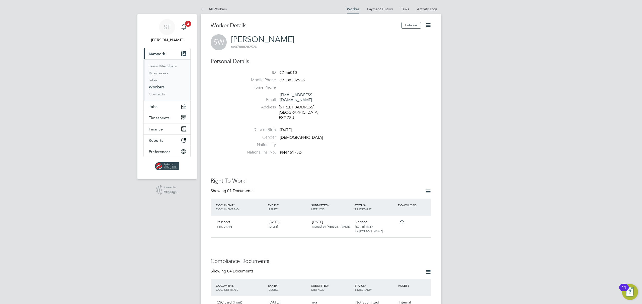
click at [185, 30] on div "Main navigation" at bounding box center [184, 27] width 10 height 10
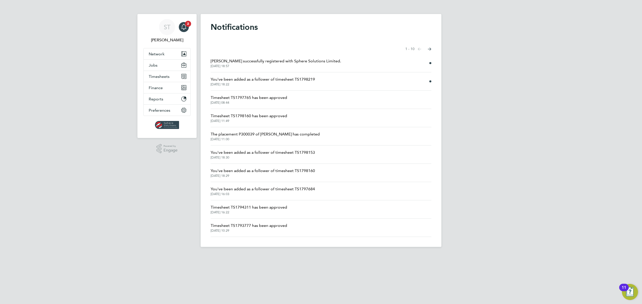
click at [284, 82] on span "11 Aug 2025, 18:22" at bounding box center [263, 84] width 104 height 4
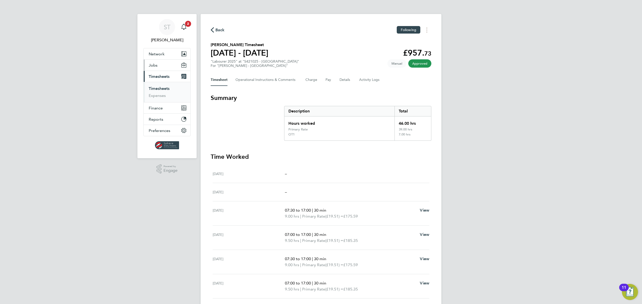
click at [153, 64] on span "Jobs" at bounding box center [153, 65] width 9 height 5
click at [154, 84] on link "Vacancies" at bounding box center [158, 84] width 18 height 5
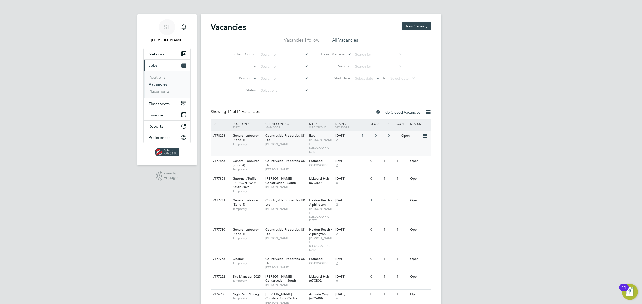
click at [323, 141] on span "CORNWELL SOUTH WEST" at bounding box center [321, 146] width 24 height 16
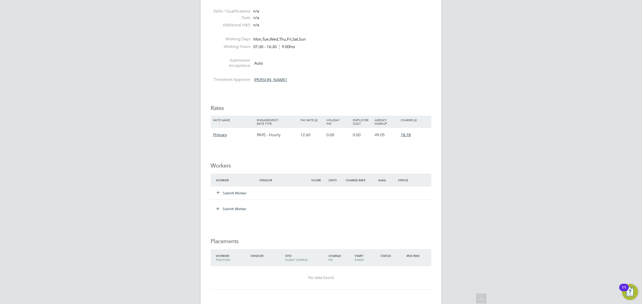
scroll to position [290, 0]
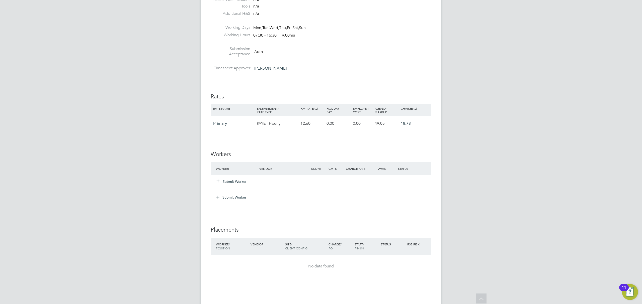
click at [229, 184] on button "Submit Worker" at bounding box center [232, 181] width 30 height 5
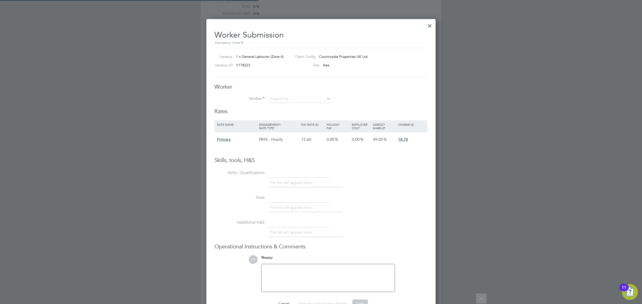
scroll to position [300, 230]
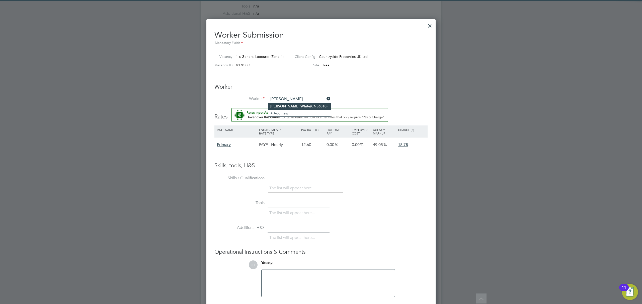
click at [300, 105] on b "White" at bounding box center [305, 106] width 10 height 4
type input "Stefan White (CN56010)"
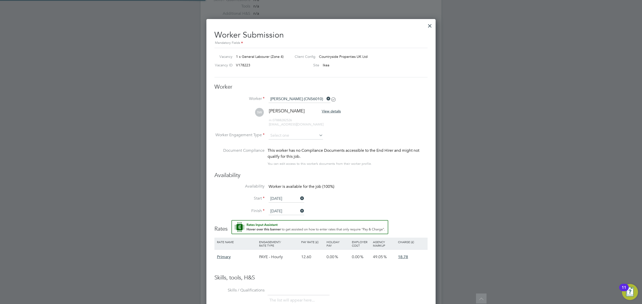
scroll to position [416, 230]
click at [299, 135] on input at bounding box center [296, 136] width 54 height 8
click at [284, 142] on li "Contract" at bounding box center [295, 142] width 55 height 7
type input "Contract"
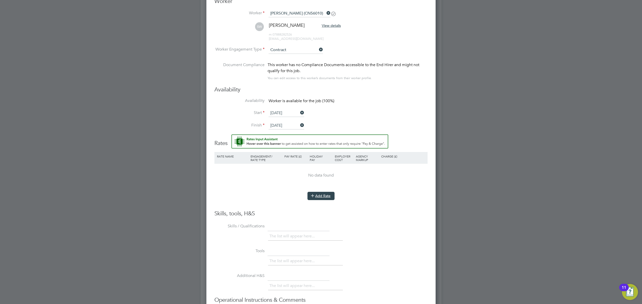
click at [323, 197] on button "Add Rate" at bounding box center [320, 196] width 27 height 8
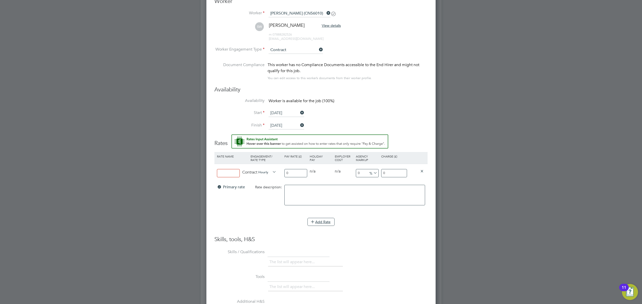
click at [230, 172] on input at bounding box center [228, 173] width 23 height 8
type input "1"
type input "Primary"
click at [270, 177] on div "Primary Contract Hourly 0 0 n/a 0 n/a 0 0 % 0" at bounding box center [320, 173] width 213 height 19
type input "10"
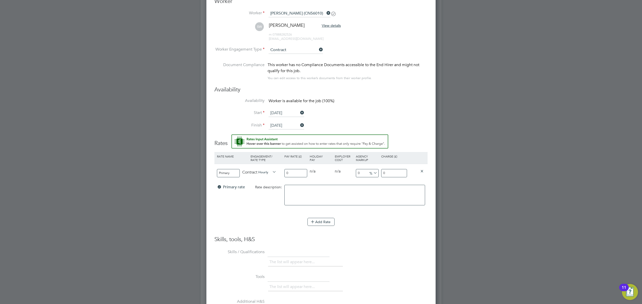
type input "10"
type input "160"
type input "16.0"
type input "16"
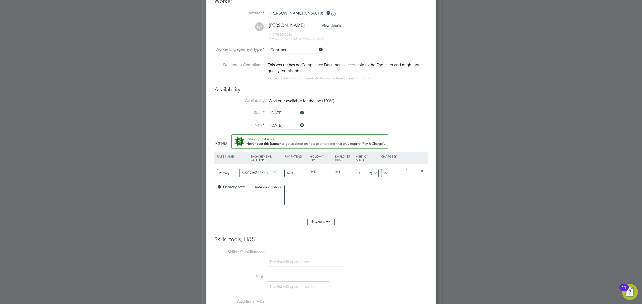
type input "16.60"
type input "16.6"
type input "16.670"
type input "16.67"
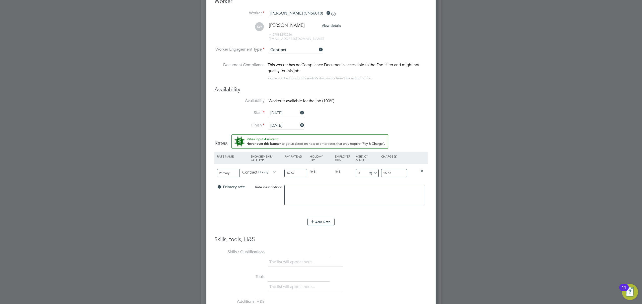
drag, startPoint x: 400, startPoint y: 174, endPoint x: 340, endPoint y: 168, distance: 60.2
click at [340, 168] on div "Primary Contract Hourly 16.67 0 n/a 0 n/a 0 0 % 16.67" at bounding box center [320, 173] width 213 height 19
type input "-94.001199760048"
type input "1"
type input "7.978404319136173"
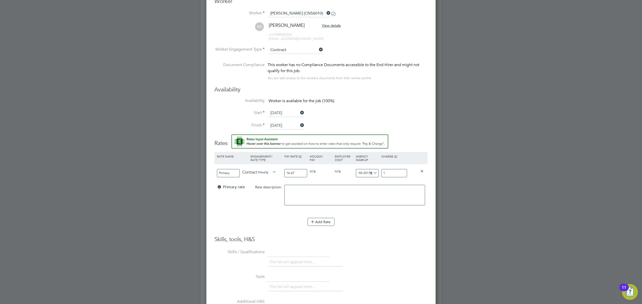
type input "18"
type input "12.177564487102579"
type input "18.7"
type input "12.65746850629874"
type input "18.78"
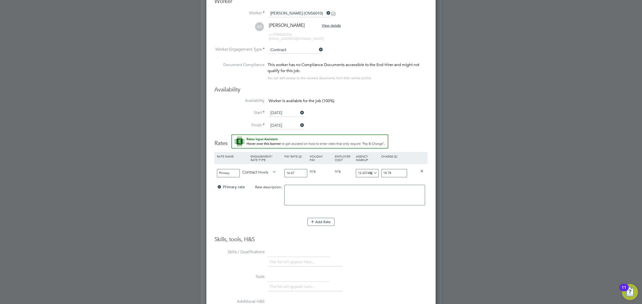
click at [379, 237] on h3 "Skills, tools, H&S" at bounding box center [320, 239] width 213 height 7
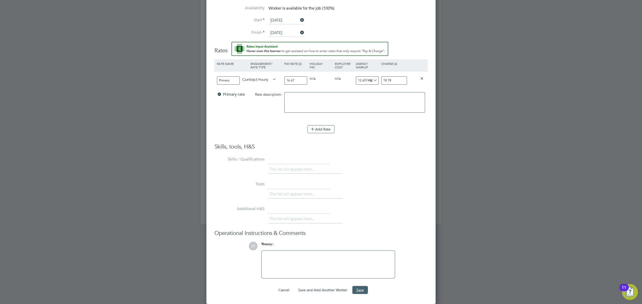
click at [357, 290] on button "Save" at bounding box center [360, 290] width 16 height 8
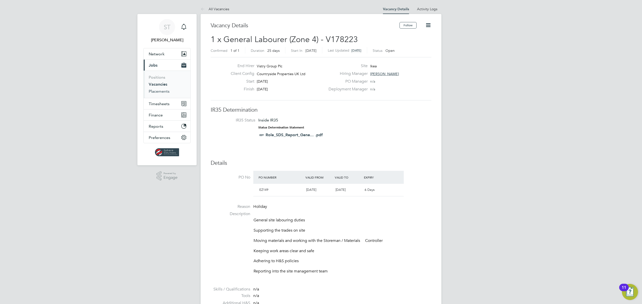
click at [157, 93] on link "Placements" at bounding box center [159, 91] width 21 height 5
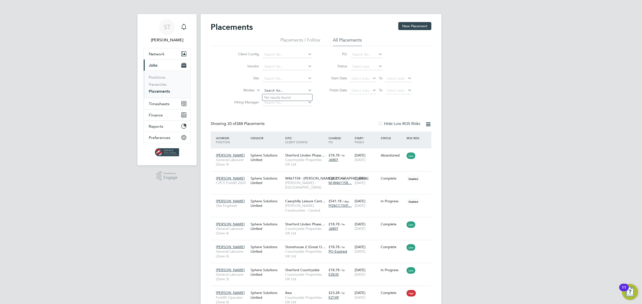
click at [271, 91] on input at bounding box center [287, 90] width 49 height 7
click at [276, 95] on li "Stefan White" at bounding box center [287, 97] width 51 height 7
type input "Stefan White"
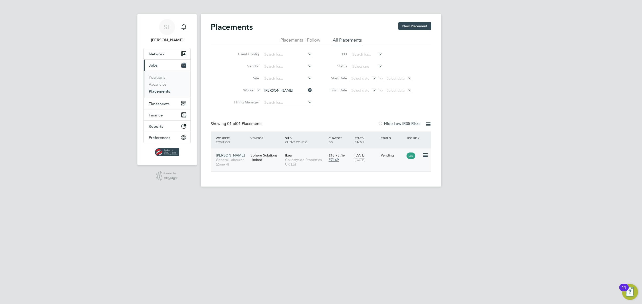
click at [424, 155] on icon at bounding box center [424, 155] width 5 height 6
click at [396, 185] on li "Start" at bounding box center [410, 186] width 36 height 7
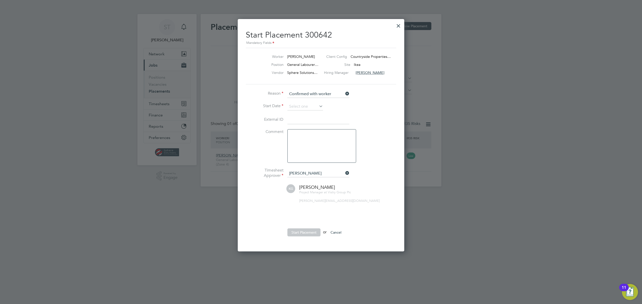
click at [344, 94] on icon at bounding box center [344, 93] width 0 height 7
click at [338, 94] on input at bounding box center [318, 95] width 62 height 8
click at [310, 109] on li "Confirmed with hirer" at bounding box center [318, 108] width 62 height 7
type input "Confirmed with hirer"
click at [312, 107] on input at bounding box center [305, 107] width 36 height 8
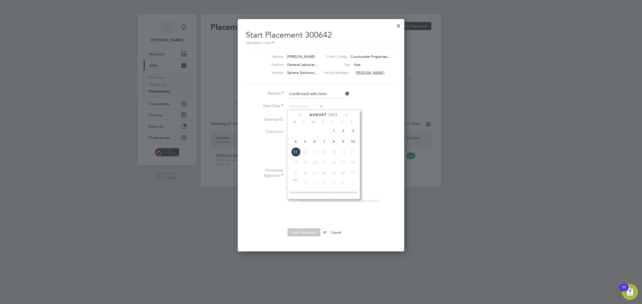
click at [324, 142] on span "7" at bounding box center [324, 142] width 10 height 10
type input "07 Aug 2025"
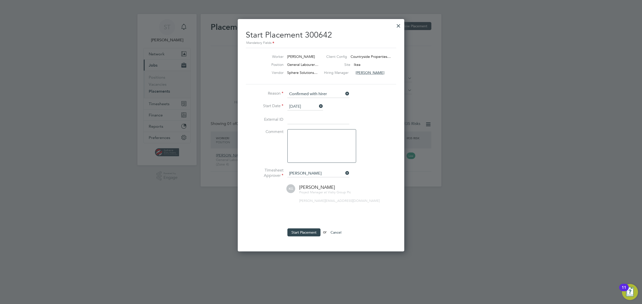
click at [344, 174] on icon at bounding box center [344, 173] width 0 height 7
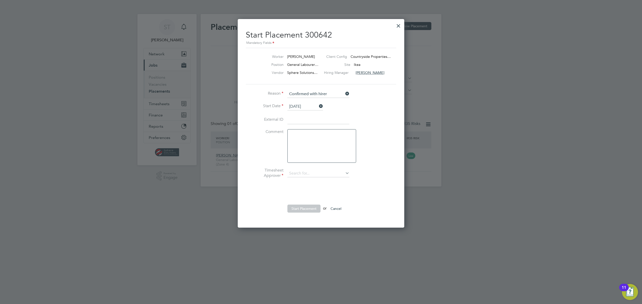
click at [327, 169] on li "Timesheet Approver" at bounding box center [321, 176] width 150 height 17
click at [313, 176] on input at bounding box center [318, 174] width 62 height 8
click at [310, 180] on li "John Barge well" at bounding box center [318, 180] width 62 height 7
type input "John Bargewell"
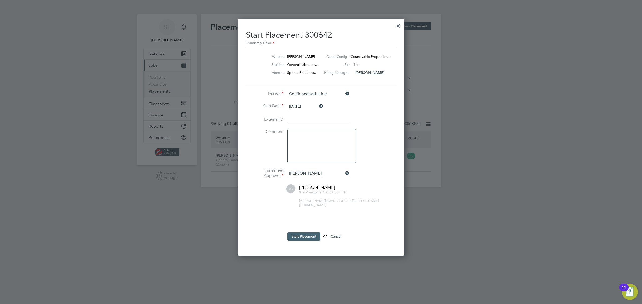
click at [302, 233] on button "Start Placement" at bounding box center [303, 237] width 33 height 8
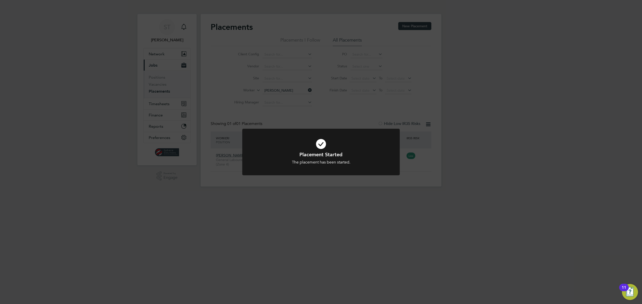
click at [315, 216] on div "Placement Started The placement has been started. Cancel Okay" at bounding box center [321, 152] width 642 height 304
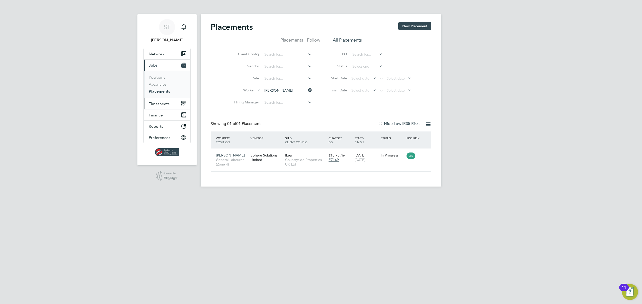
click at [159, 103] on span "Timesheets" at bounding box center [159, 104] width 21 height 5
click at [161, 90] on link "Timesheets" at bounding box center [159, 88] width 21 height 5
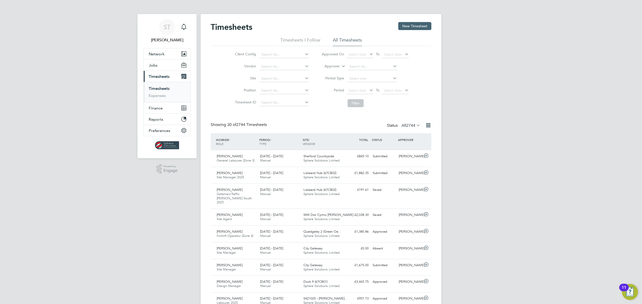
click at [424, 26] on button "New Timesheet" at bounding box center [414, 26] width 33 height 8
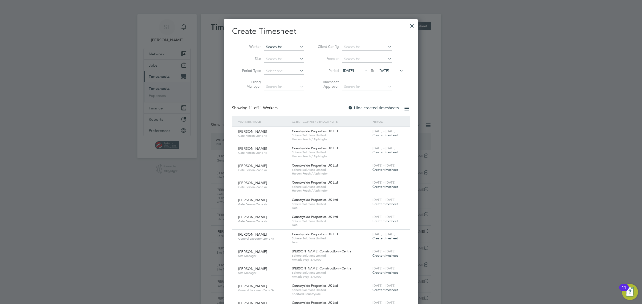
click at [277, 46] on input at bounding box center [283, 47] width 39 height 7
click at [277, 51] on li "Stefan Wh ite" at bounding box center [286, 53] width 44 height 7
type input "Stefan White"
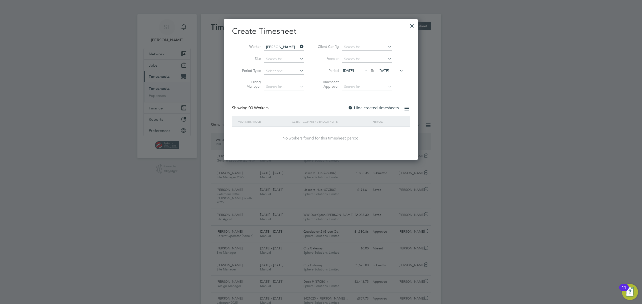
click at [389, 70] on span "04 Aug 2025" at bounding box center [383, 70] width 11 height 5
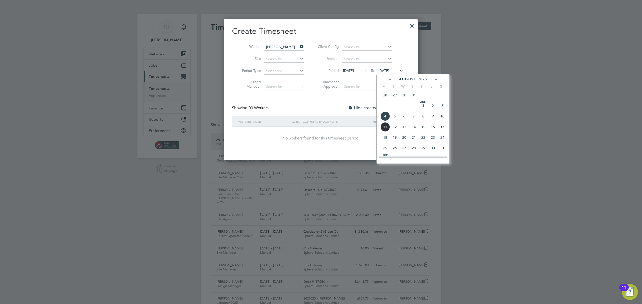
click at [441, 120] on span "10" at bounding box center [443, 117] width 10 height 10
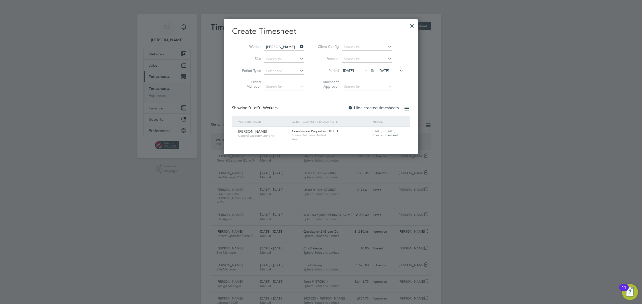
click at [384, 136] on span "Create timesheet" at bounding box center [385, 135] width 26 height 4
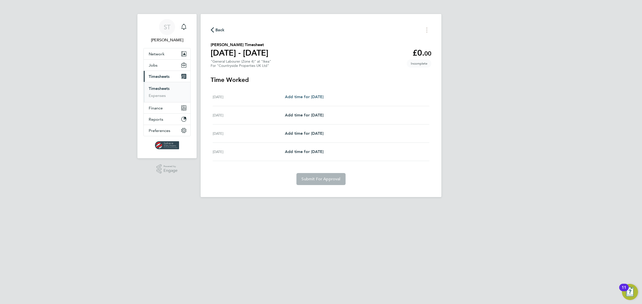
click at [314, 98] on span "Add time for Thu 07 Aug" at bounding box center [304, 97] width 39 height 5
select select "30"
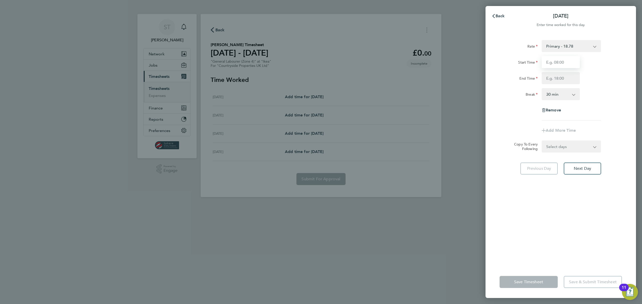
click at [551, 63] on input "Start Time" at bounding box center [561, 62] width 38 height 12
type input "07:30"
type input "17:00"
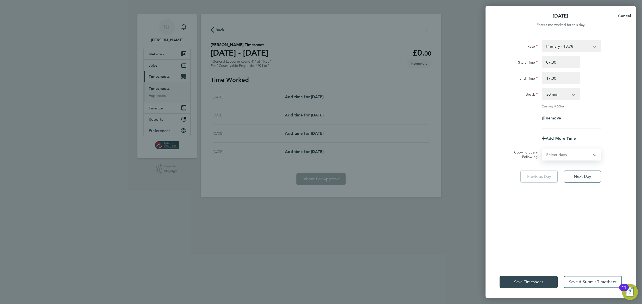
drag, startPoint x: 553, startPoint y: 146, endPoint x: 551, endPoint y: 152, distance: 7.0
click at [552, 146] on form "Rate Primary - 18.78 Start Time 07:30 End Time 17:00 Break 0 min 15 min 30 min …" at bounding box center [560, 100] width 122 height 121
select select "DAY"
click at [542, 149] on select "Select days Day Weekend (Sat-Sun) Friday Saturday Sunday" at bounding box center [568, 154] width 53 height 11
drag, startPoint x: 552, startPoint y: 169, endPoint x: 551, endPoint y: 174, distance: 4.0
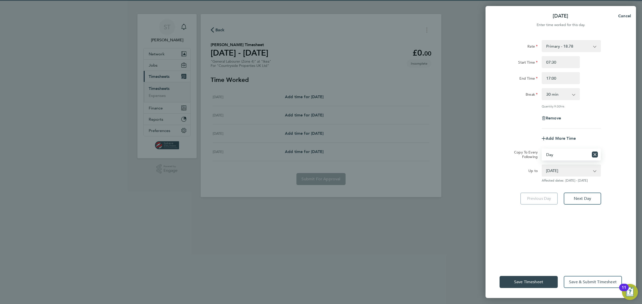
click at [552, 169] on select "08 Aug 2025 09 Aug 2025 10 Aug 2025" at bounding box center [568, 170] width 52 height 11
select select "2025-08-08"
click at [542, 165] on select "08 Aug 2025 09 Aug 2025 10 Aug 2025" at bounding box center [568, 170] width 52 height 11
click at [546, 277] on button "Save Timesheet" at bounding box center [528, 282] width 58 height 12
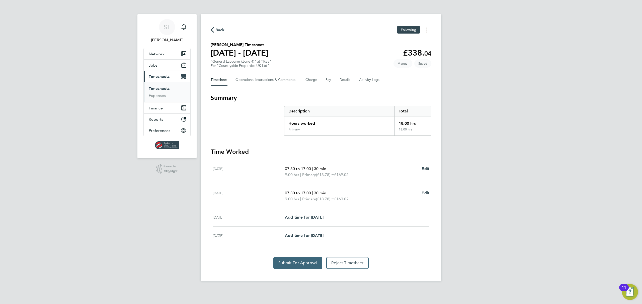
click at [301, 267] on button "Submit For Approval" at bounding box center [297, 263] width 49 height 12
click at [160, 77] on span "Timesheets" at bounding box center [159, 76] width 21 height 5
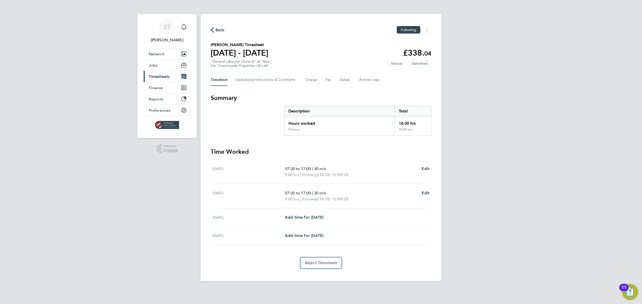
click at [160, 77] on span "Timesheets" at bounding box center [159, 76] width 21 height 5
click at [162, 90] on link "Timesheets" at bounding box center [159, 88] width 21 height 5
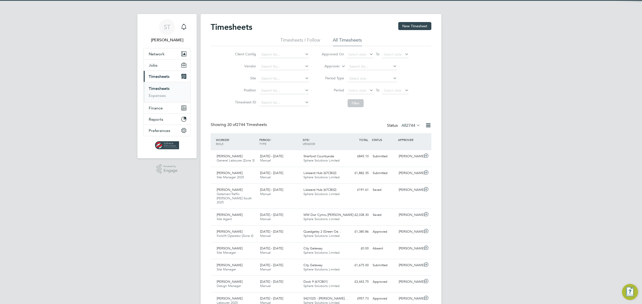
scroll to position [17, 44]
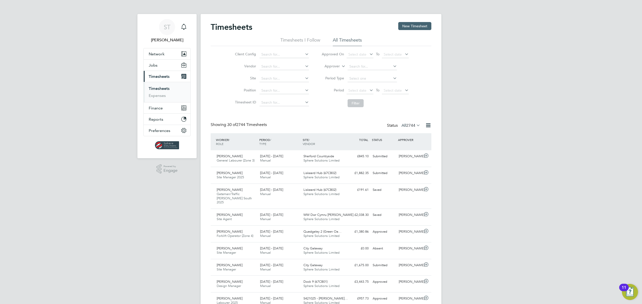
click at [407, 26] on button "New Timesheet" at bounding box center [414, 26] width 33 height 8
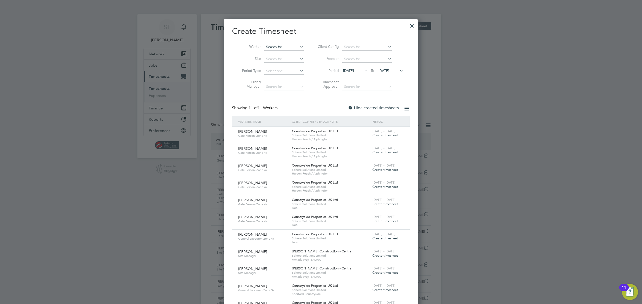
click at [289, 44] on input at bounding box center [283, 47] width 39 height 7
click at [283, 49] on input "paul young" at bounding box center [283, 47] width 39 height 7
click at [285, 54] on li "Paul Young" at bounding box center [286, 53] width 44 height 7
type input "[PERSON_NAME]"
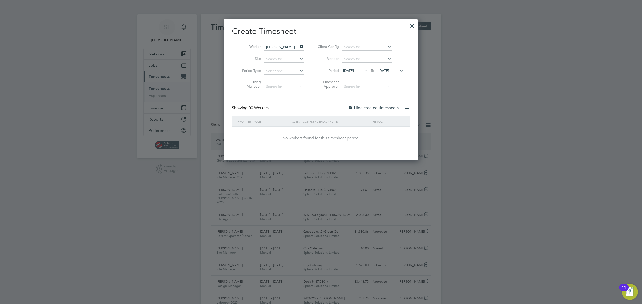
click at [398, 69] on icon at bounding box center [398, 70] width 0 height 7
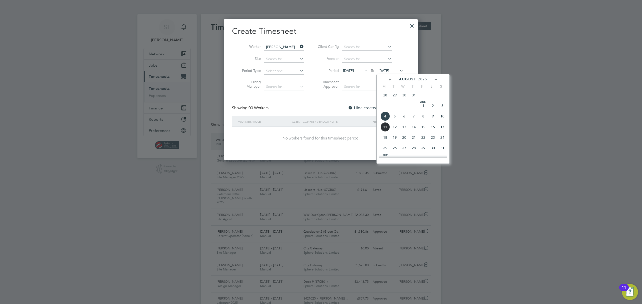
click at [442, 121] on span "10" at bounding box center [443, 117] width 10 height 10
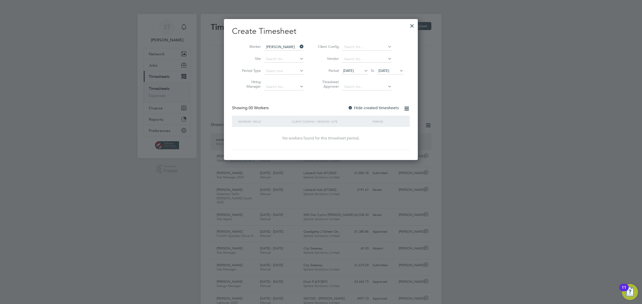
click at [411, 27] on div at bounding box center [411, 24] width 9 height 9
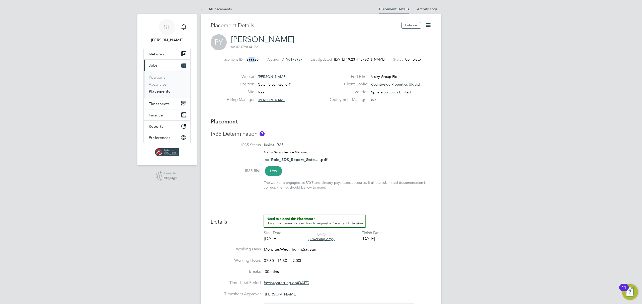
drag, startPoint x: 253, startPoint y: 61, endPoint x: 246, endPoint y: 60, distance: 6.6
click at [246, 60] on span "P299920" at bounding box center [251, 59] width 14 height 5
